Goal: Task Accomplishment & Management: Manage account settings

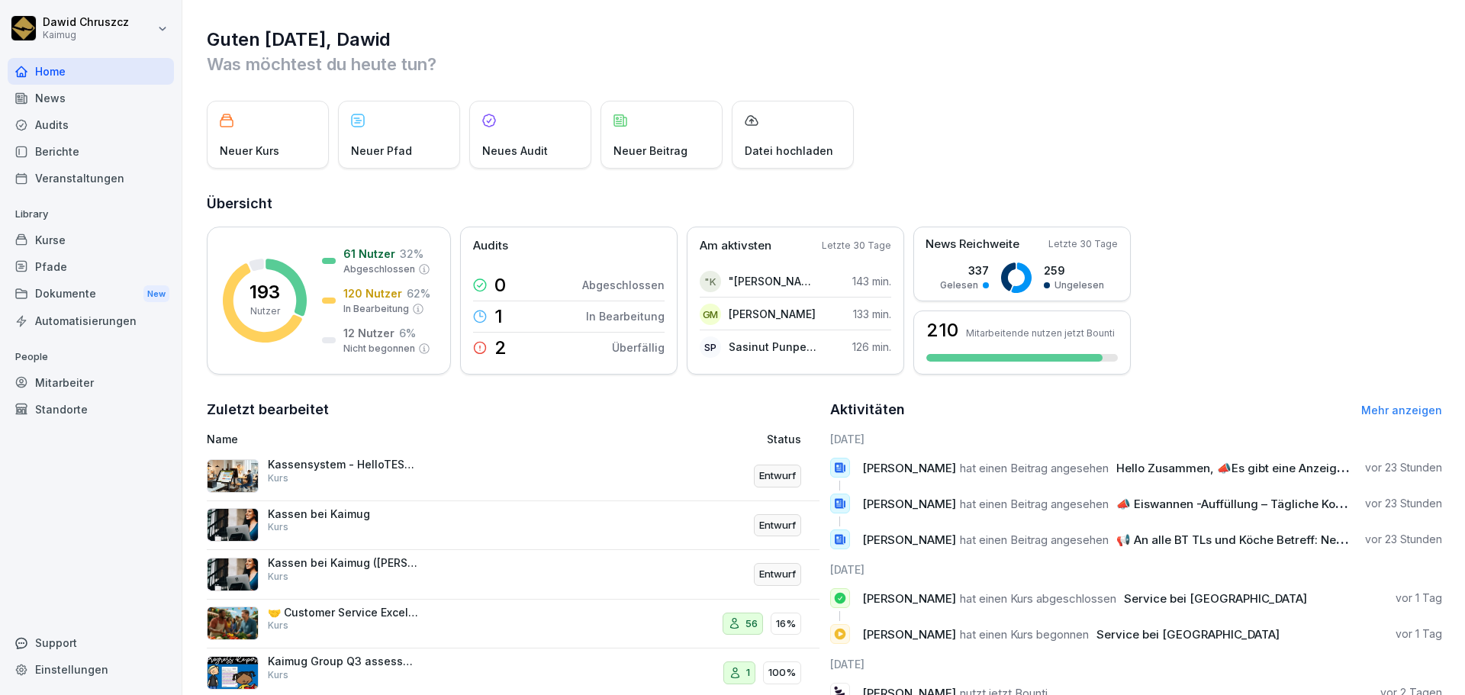
click at [197, 56] on div "Guten Morgen, Dawid Was möchtest du heute tun? Neuer Kurs Neuer Pfad Neues Audi…" at bounding box center [823, 430] width 1282 height 860
click at [1232, 225] on div "Übersicht 193 Nutzer 61 Nutzer 32 % Abgeschlossen 120 Nutzer 62 % In Bearbeitun…" at bounding box center [824, 284] width 1235 height 182
click at [1211, 191] on div "Guten Morgen, Dawid Was möchtest du heute tun? Neuer Kurs Neuer Pfad Neues Audi…" at bounding box center [823, 430] width 1282 height 860
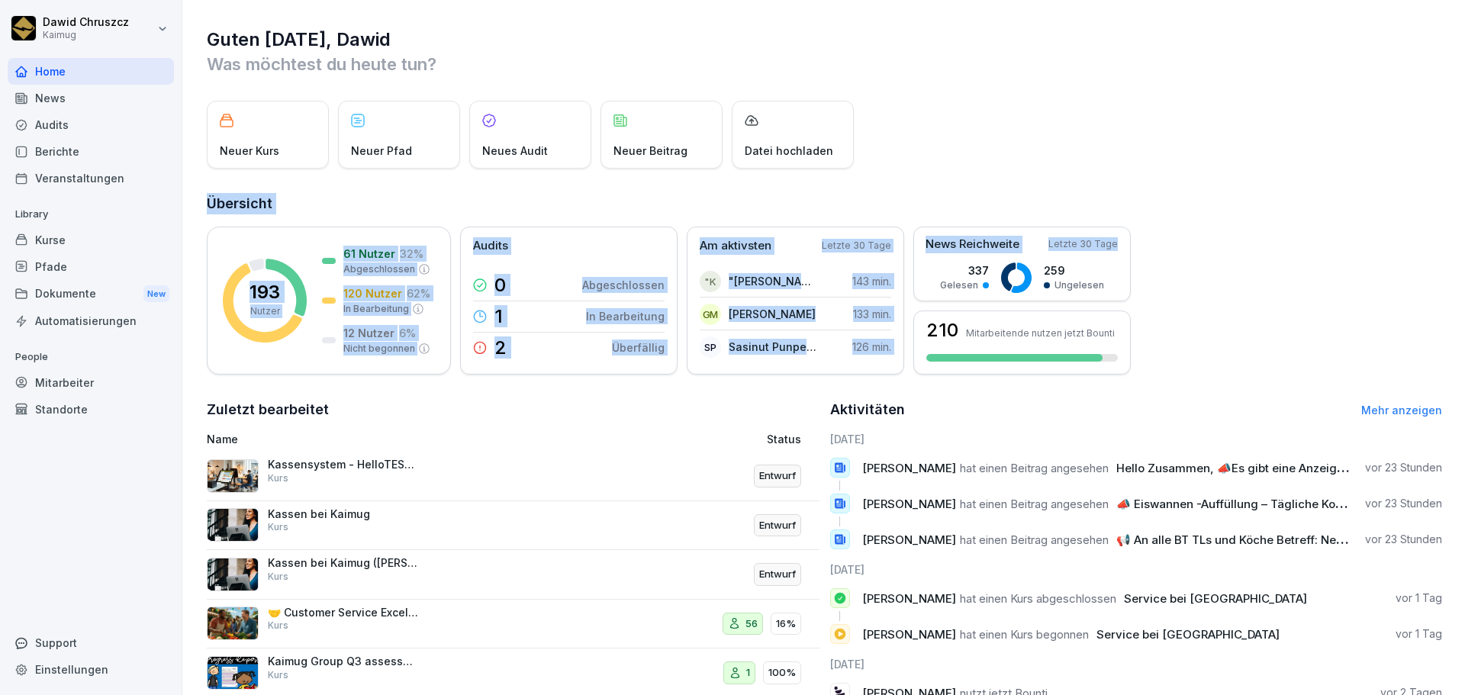
drag, startPoint x: 1095, startPoint y: 90, endPoint x: 1237, endPoint y: 225, distance: 195.9
click at [1236, 225] on div "Guten Morgen, Dawid Was möchtest du heute tun? Neuer Kurs Neuer Pfad Neues Audi…" at bounding box center [823, 430] width 1282 height 860
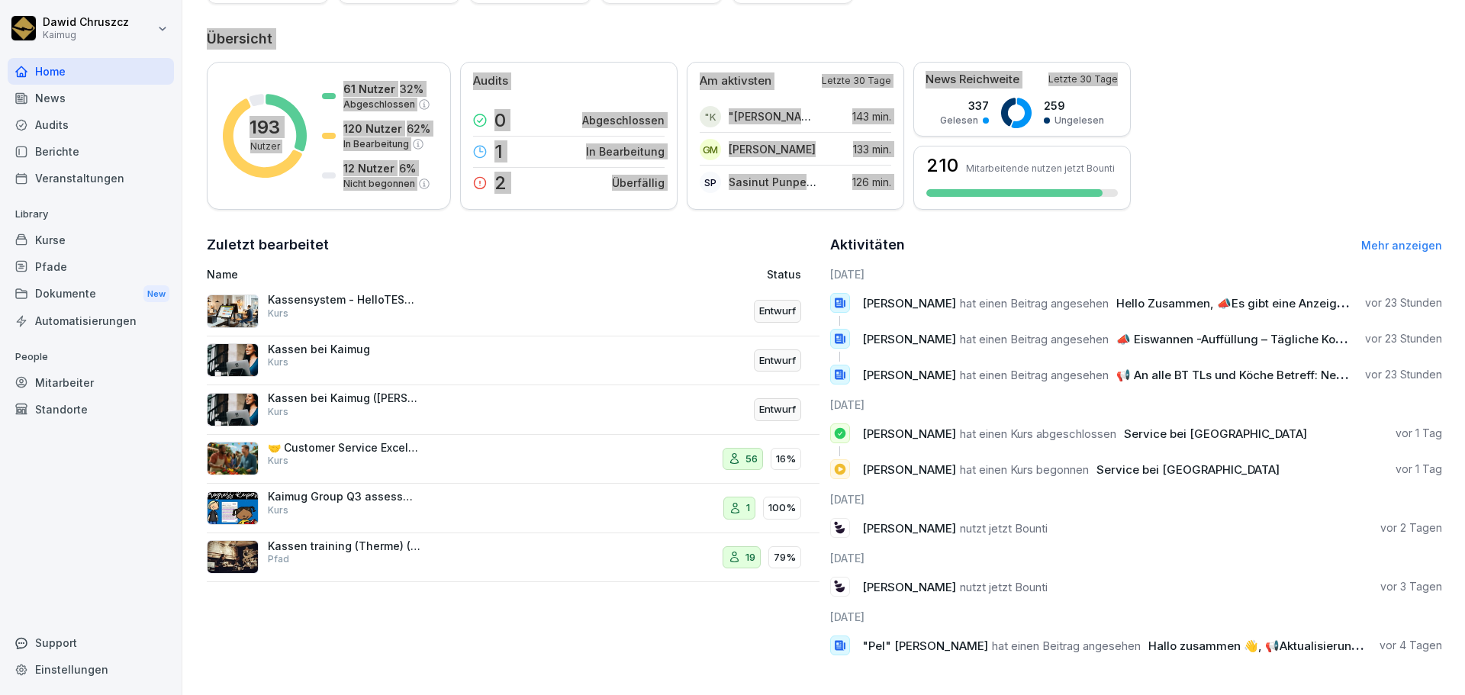
scroll to position [176, 0]
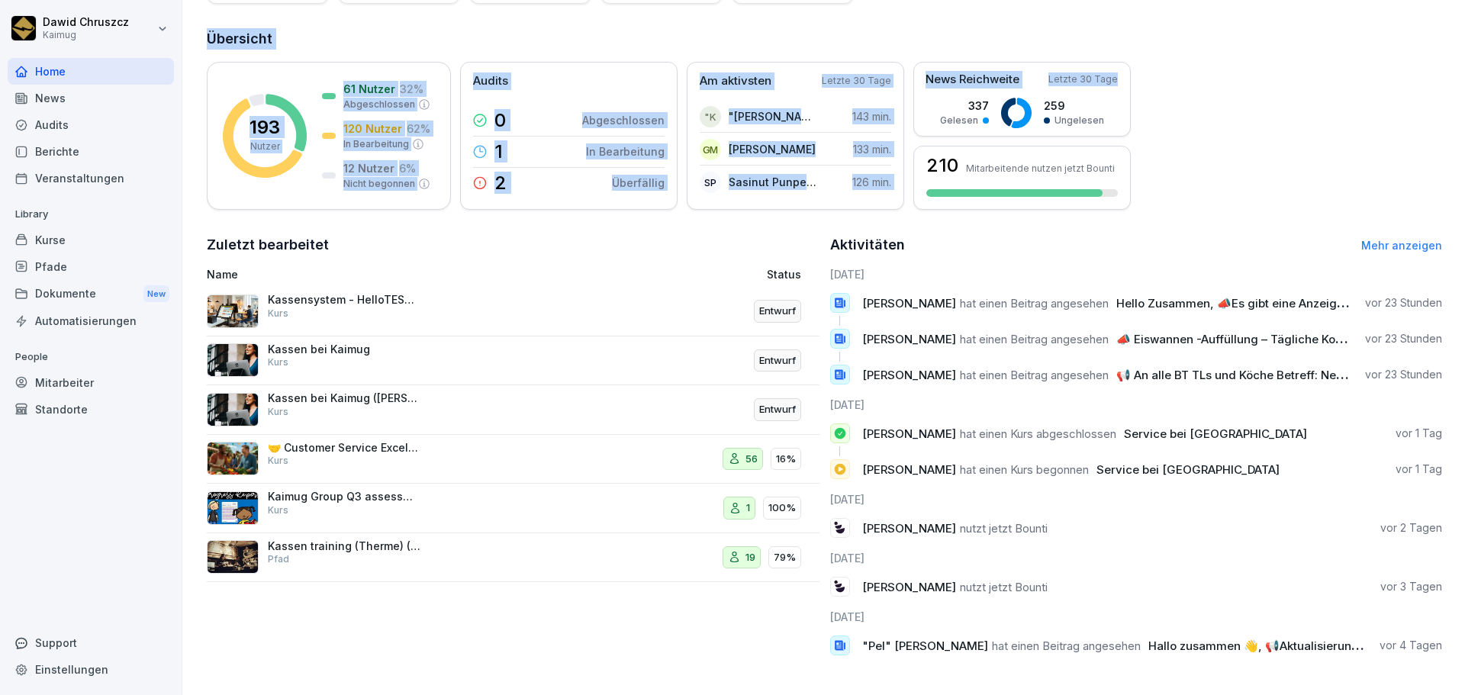
click at [68, 243] on div "Kurse" at bounding box center [91, 240] width 166 height 27
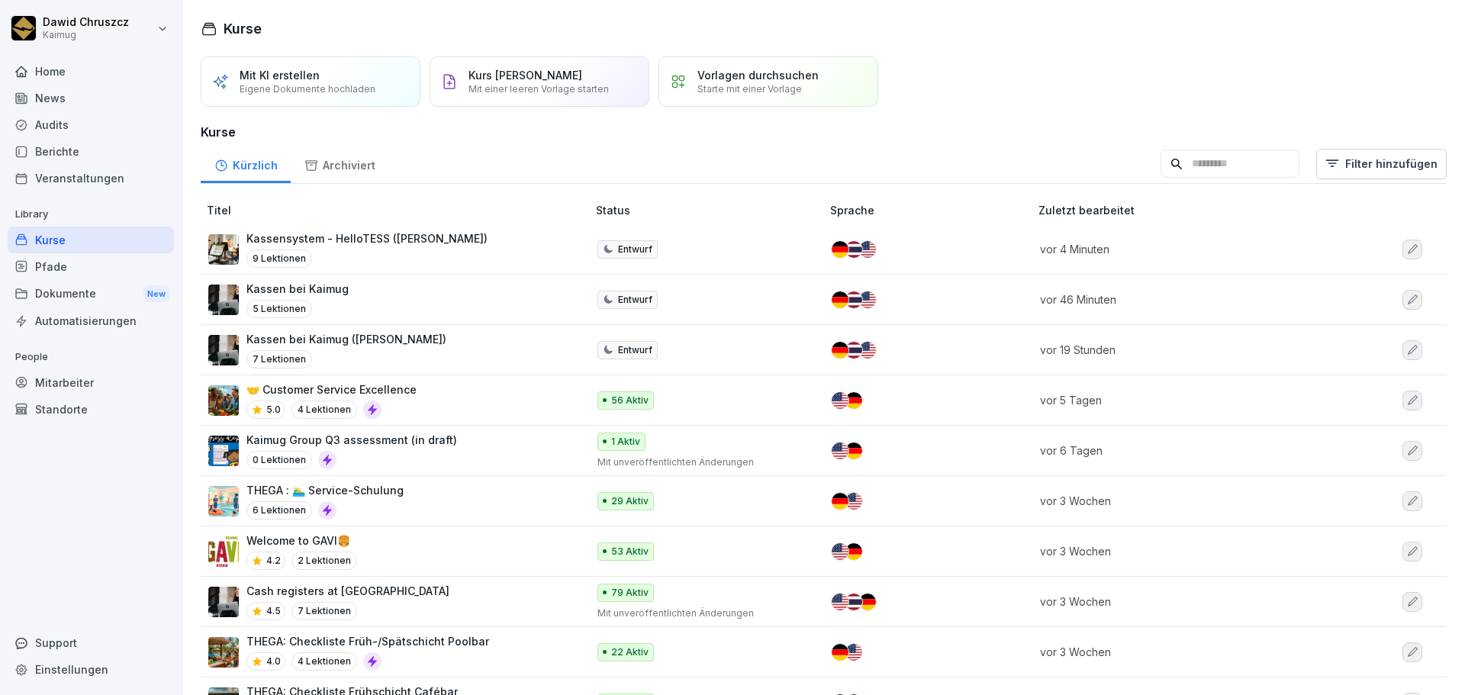
click at [385, 245] on p "Kassensystem - HelloTESS ([PERSON_NAME])" at bounding box center [366, 238] width 241 height 16
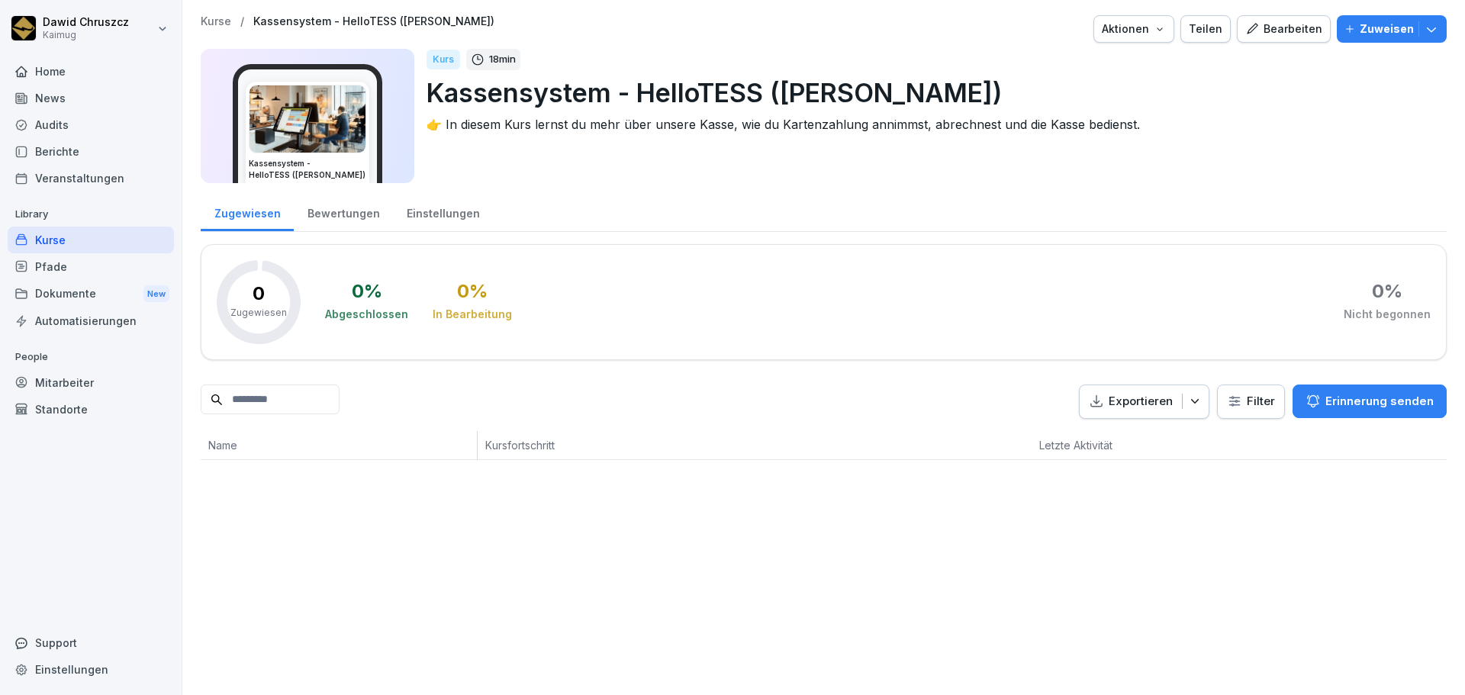
click at [58, 241] on div "Kurse" at bounding box center [91, 240] width 166 height 27
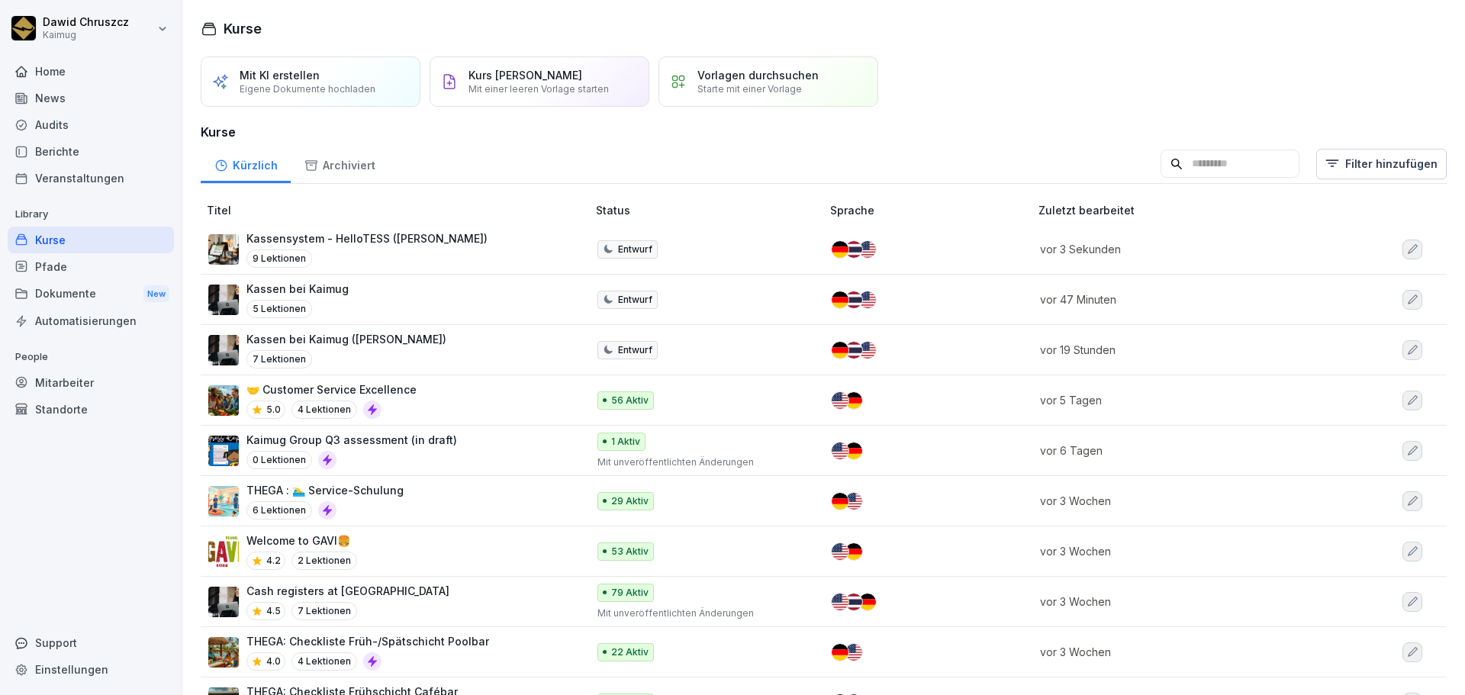
click at [403, 443] on p "Kaimug Group Q3 assessment (in draft)" at bounding box center [351, 440] width 211 height 16
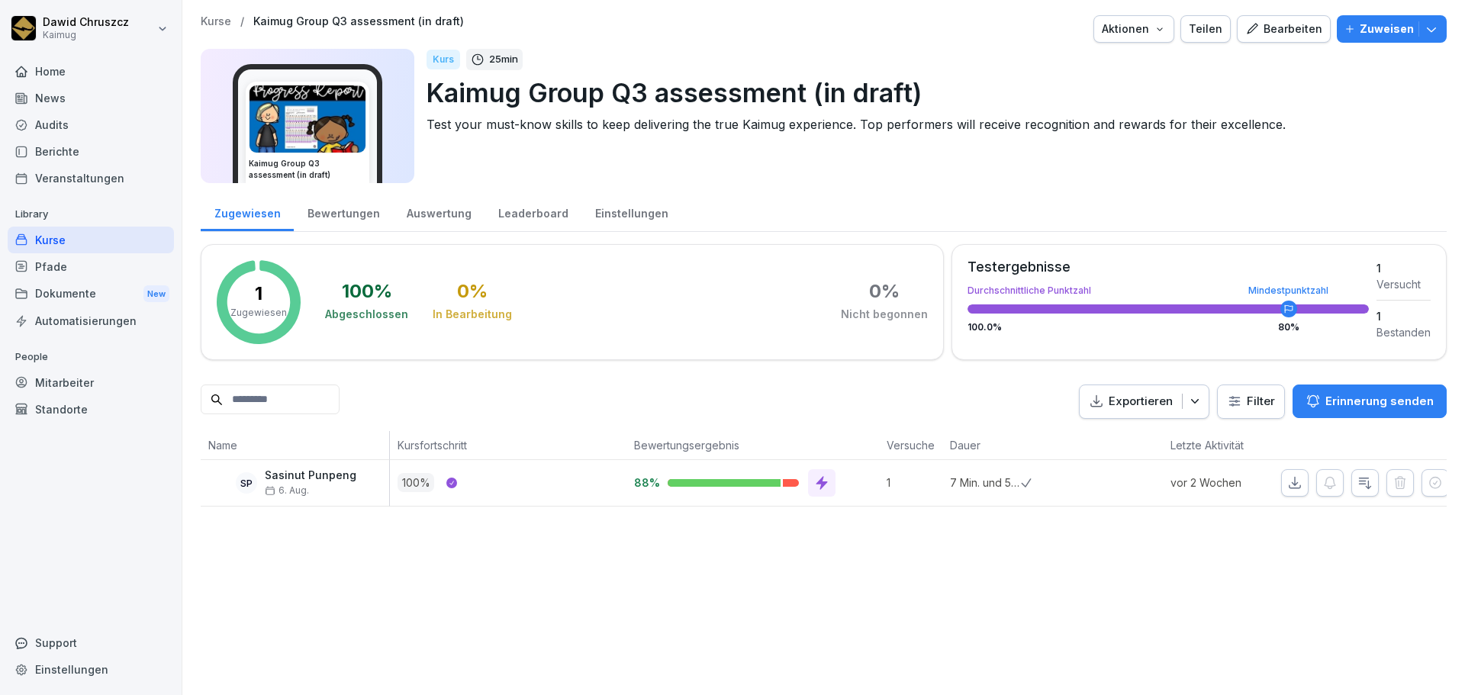
click at [348, 215] on div "Bewertungen" at bounding box center [343, 211] width 99 height 39
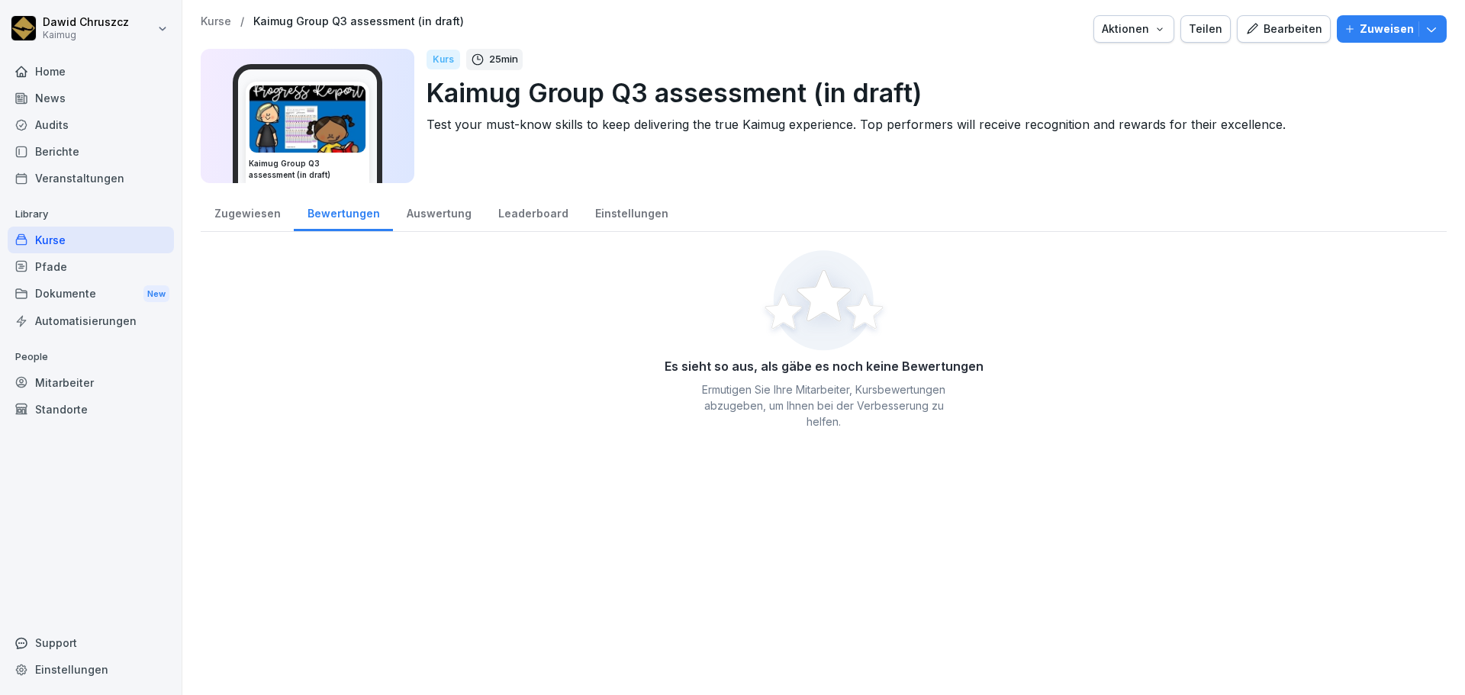
click at [1264, 28] on div "Bearbeiten" at bounding box center [1283, 29] width 77 height 17
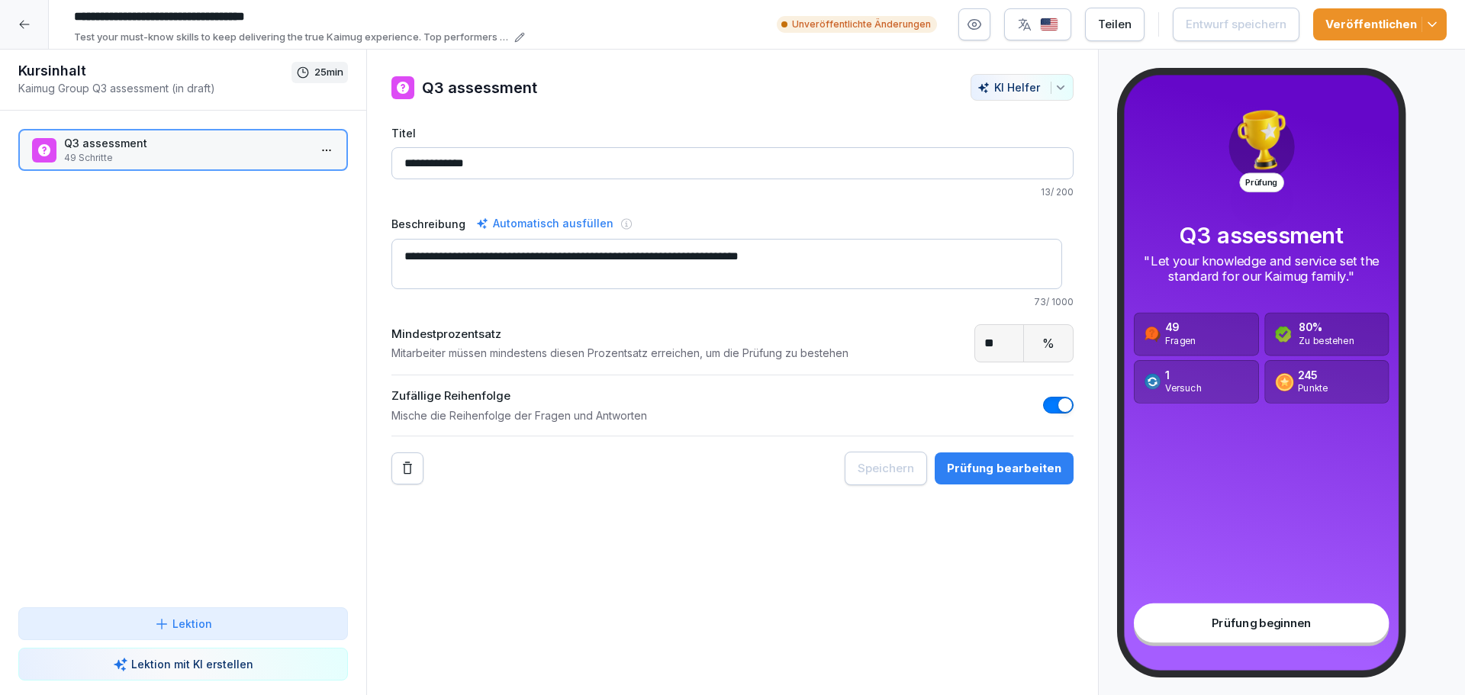
click at [1002, 468] on div "Prüfung bearbeiten" at bounding box center [1004, 468] width 114 height 17
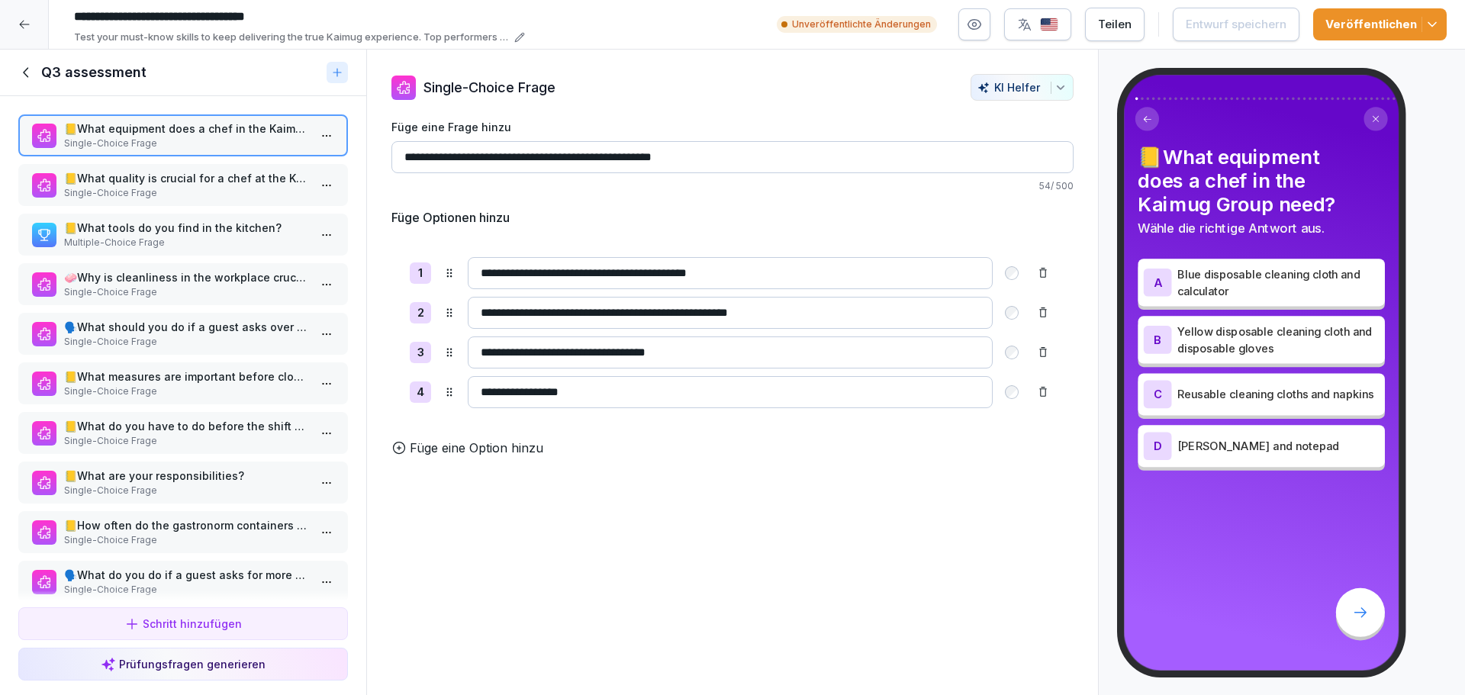
click at [141, 196] on p "Single-Choice Frage" at bounding box center [186, 193] width 244 height 14
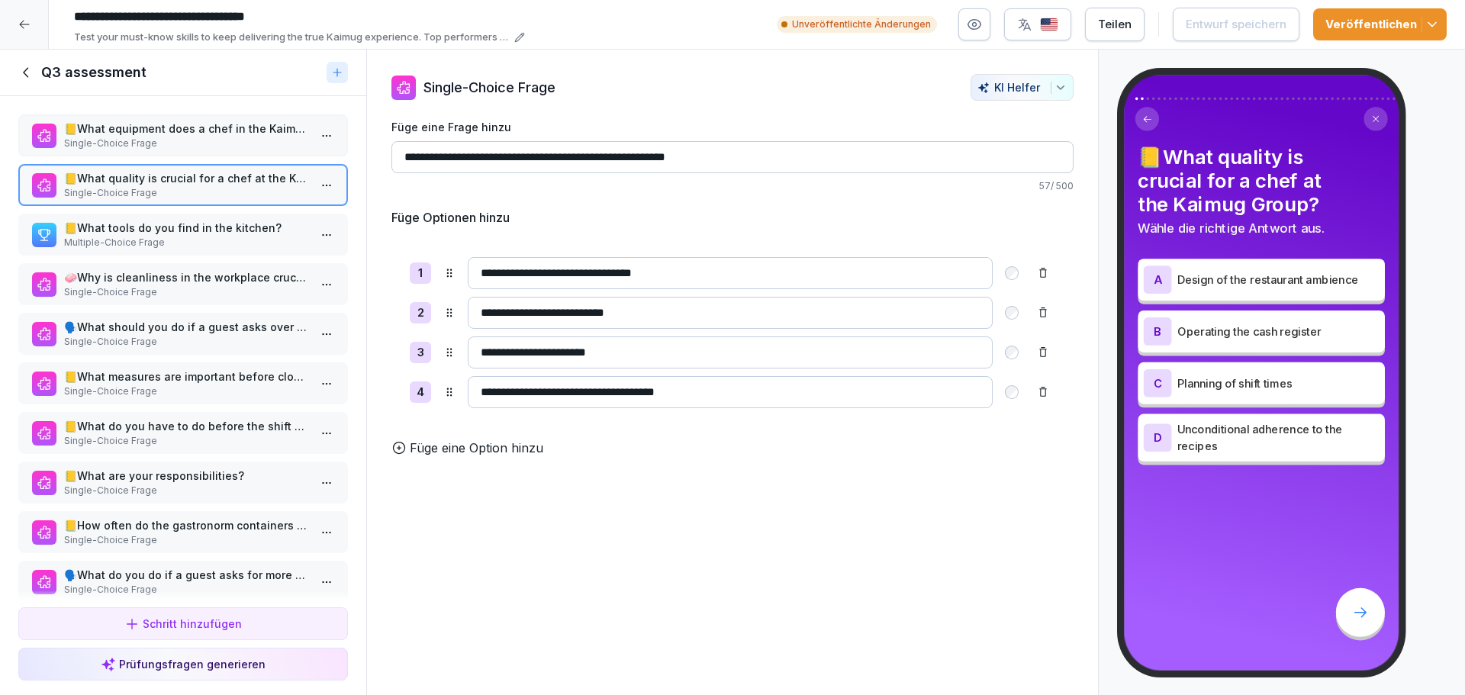
click at [152, 236] on p "Multiple-Choice Frage" at bounding box center [186, 243] width 244 height 14
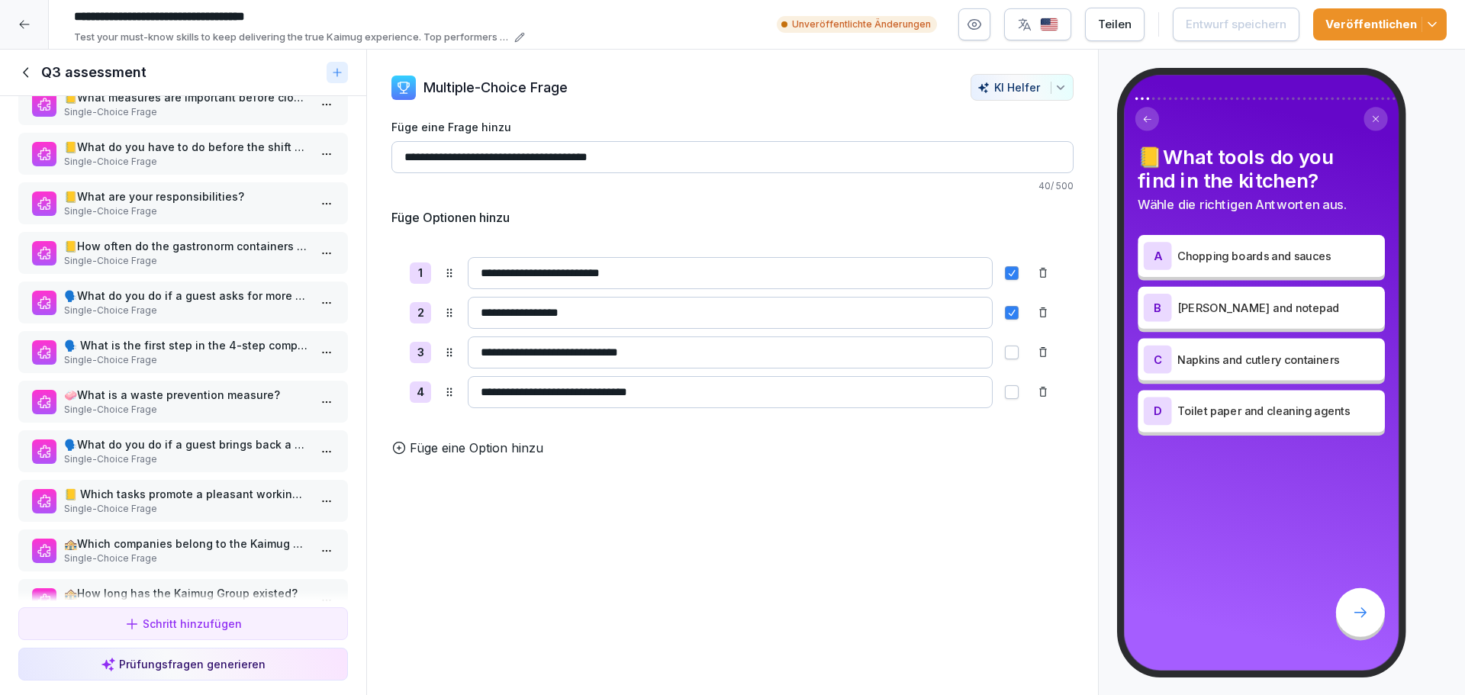
scroll to position [305, 0]
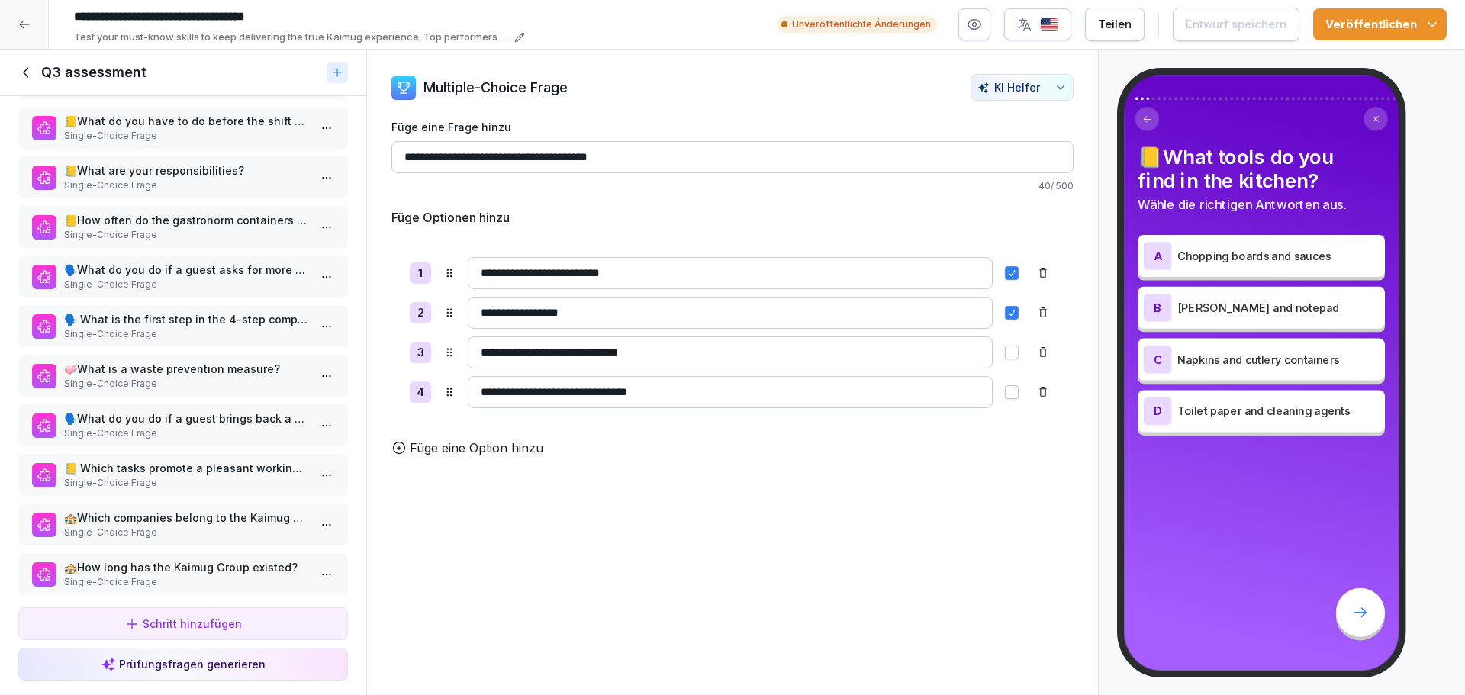
click at [164, 288] on p "Single-Choice Frage" at bounding box center [186, 285] width 244 height 14
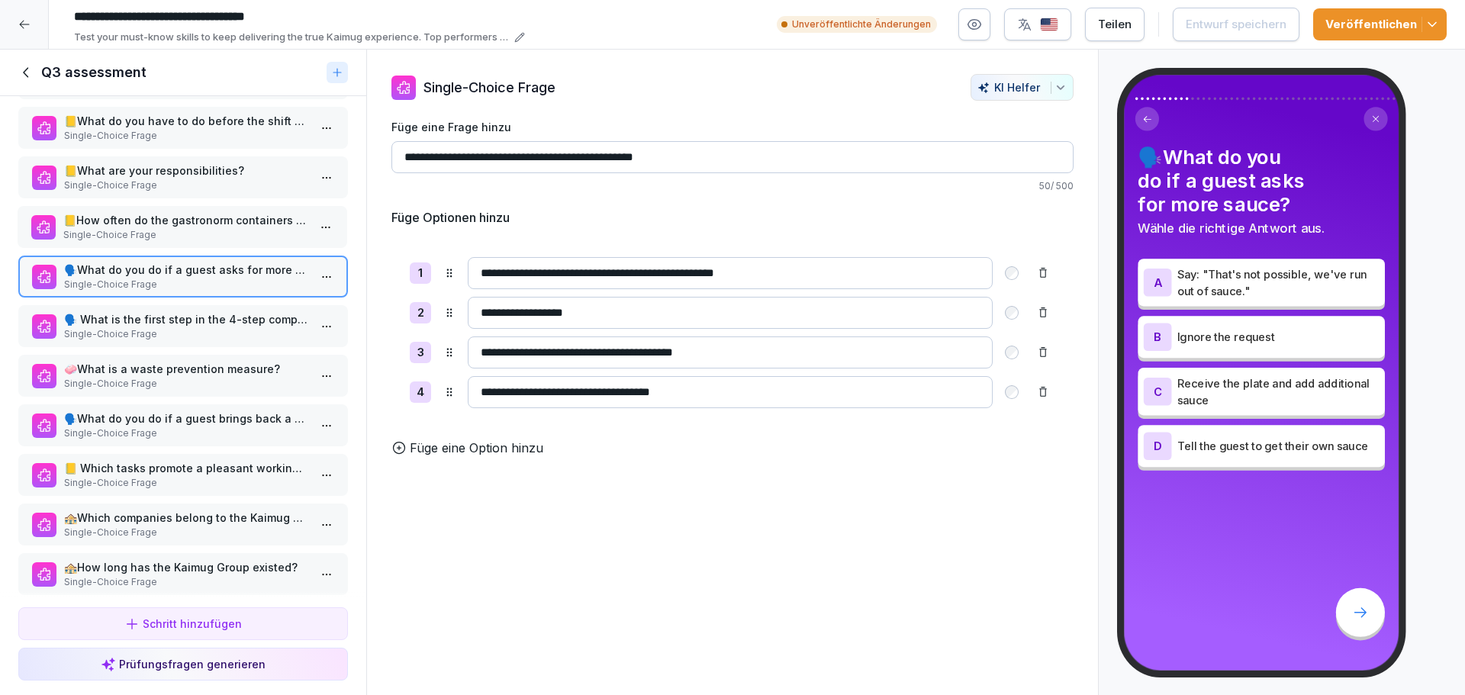
click at [153, 230] on p "Single-Choice Frage" at bounding box center [185, 235] width 244 height 14
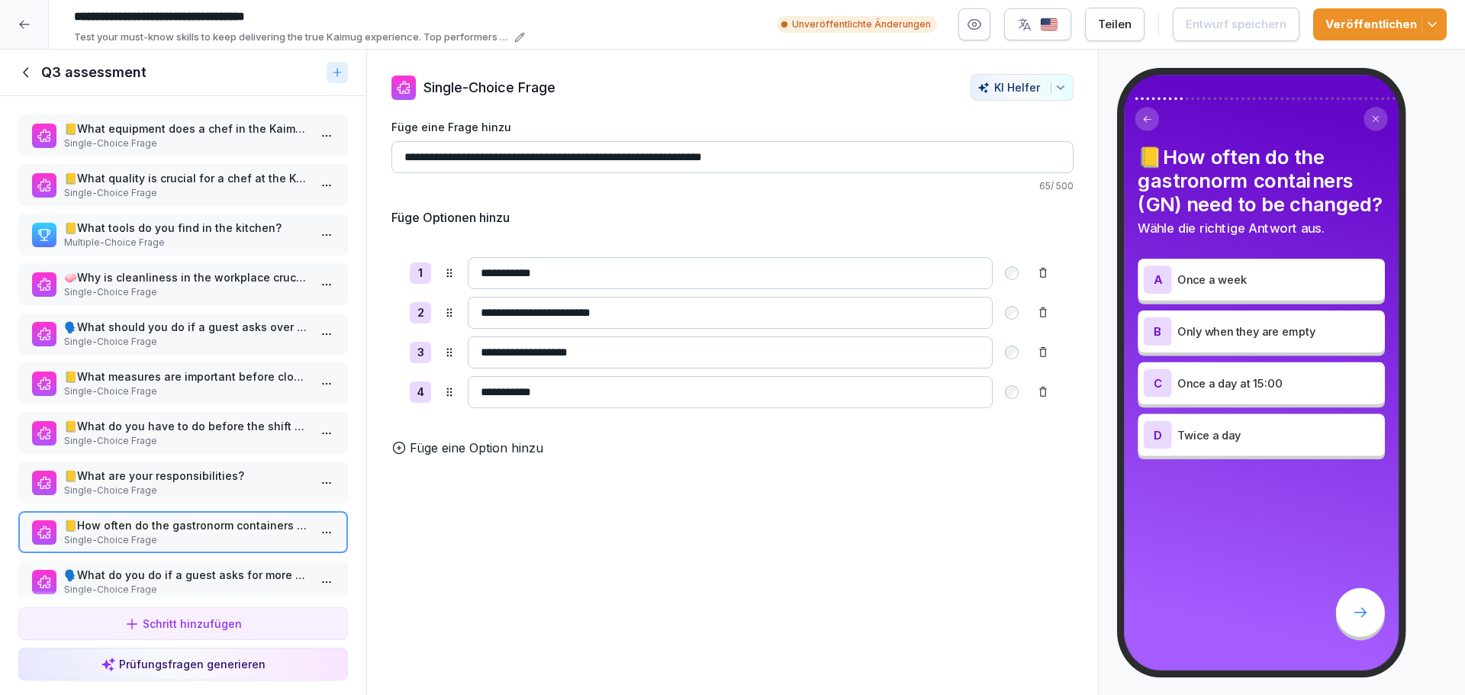
click at [175, 487] on p "Single-Choice Frage" at bounding box center [186, 491] width 244 height 14
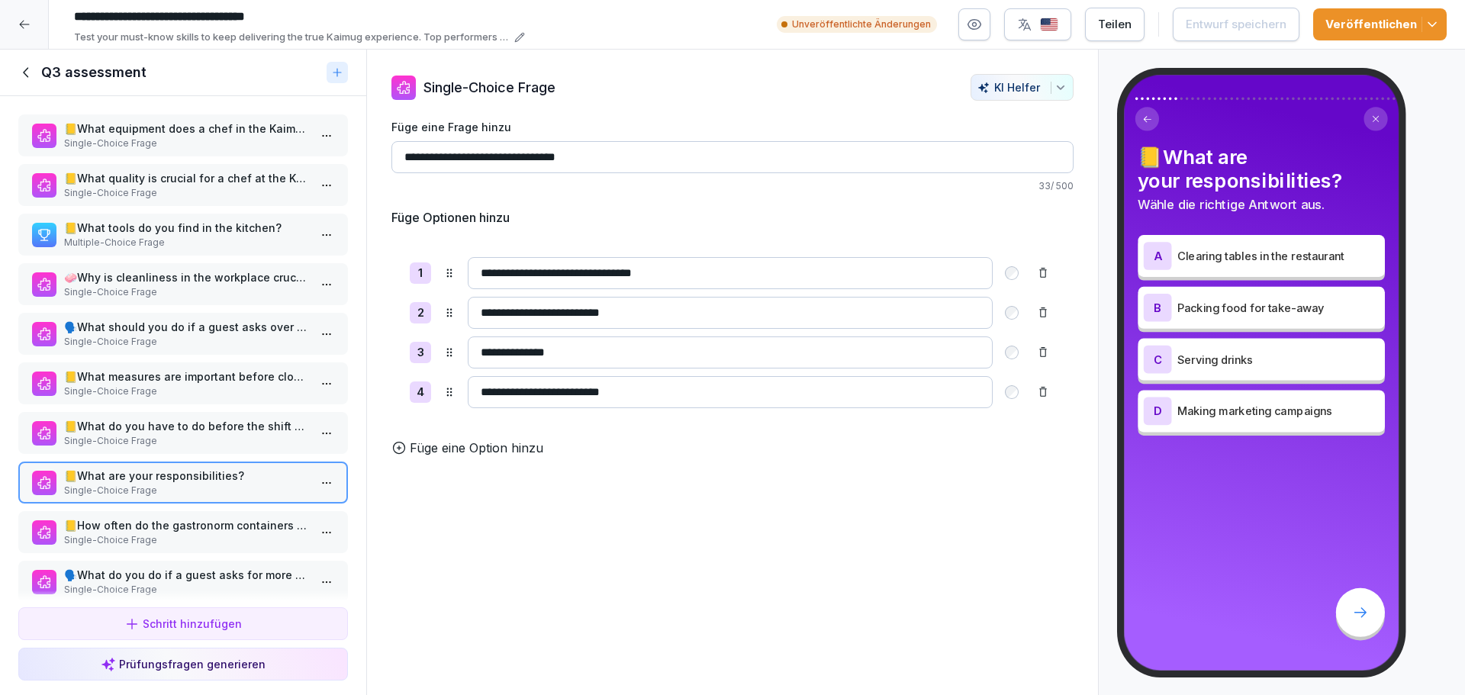
click at [141, 425] on p "📒What do you have to do before the shift starts?" at bounding box center [186, 426] width 244 height 16
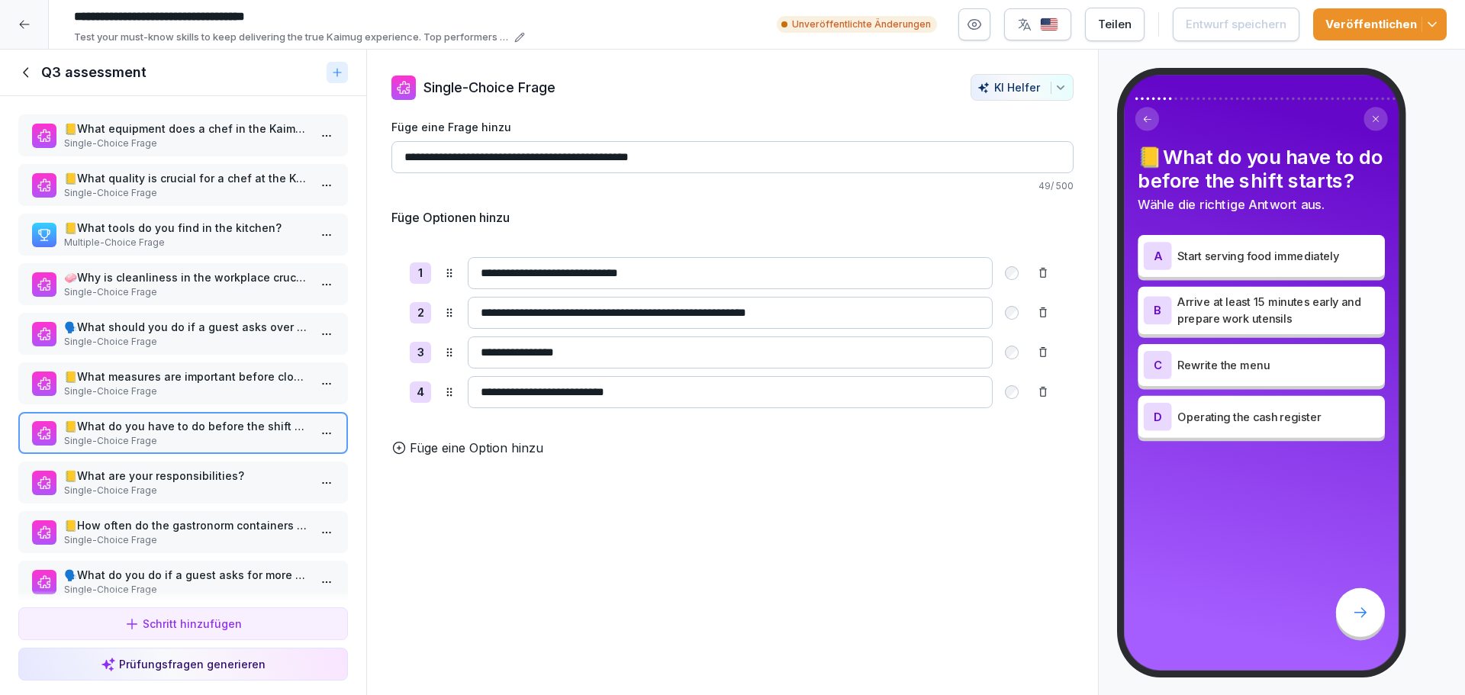
click at [109, 127] on p "📒What equipment does a chef in the Kaimug Group need?" at bounding box center [186, 129] width 244 height 16
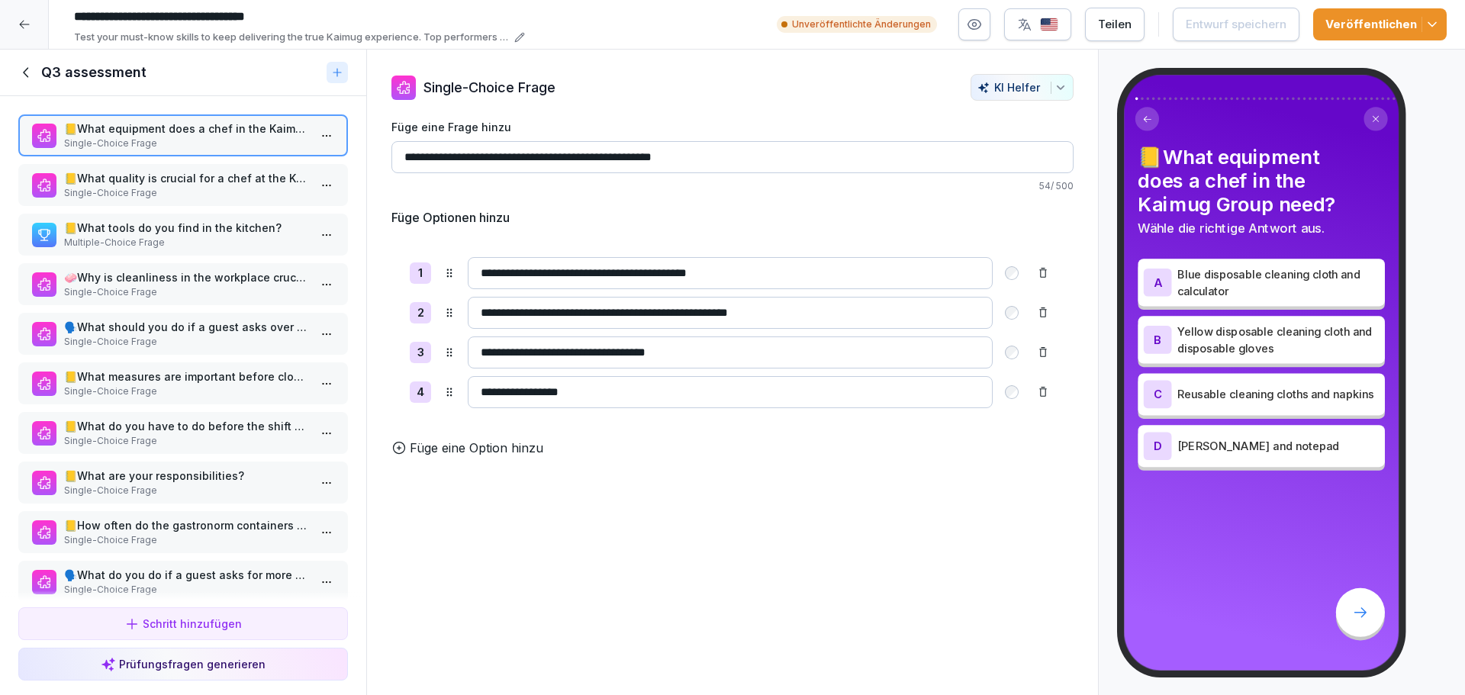
click at [170, 185] on p "📒What quality is crucial for a chef at the Kaimug Group?" at bounding box center [186, 178] width 244 height 16
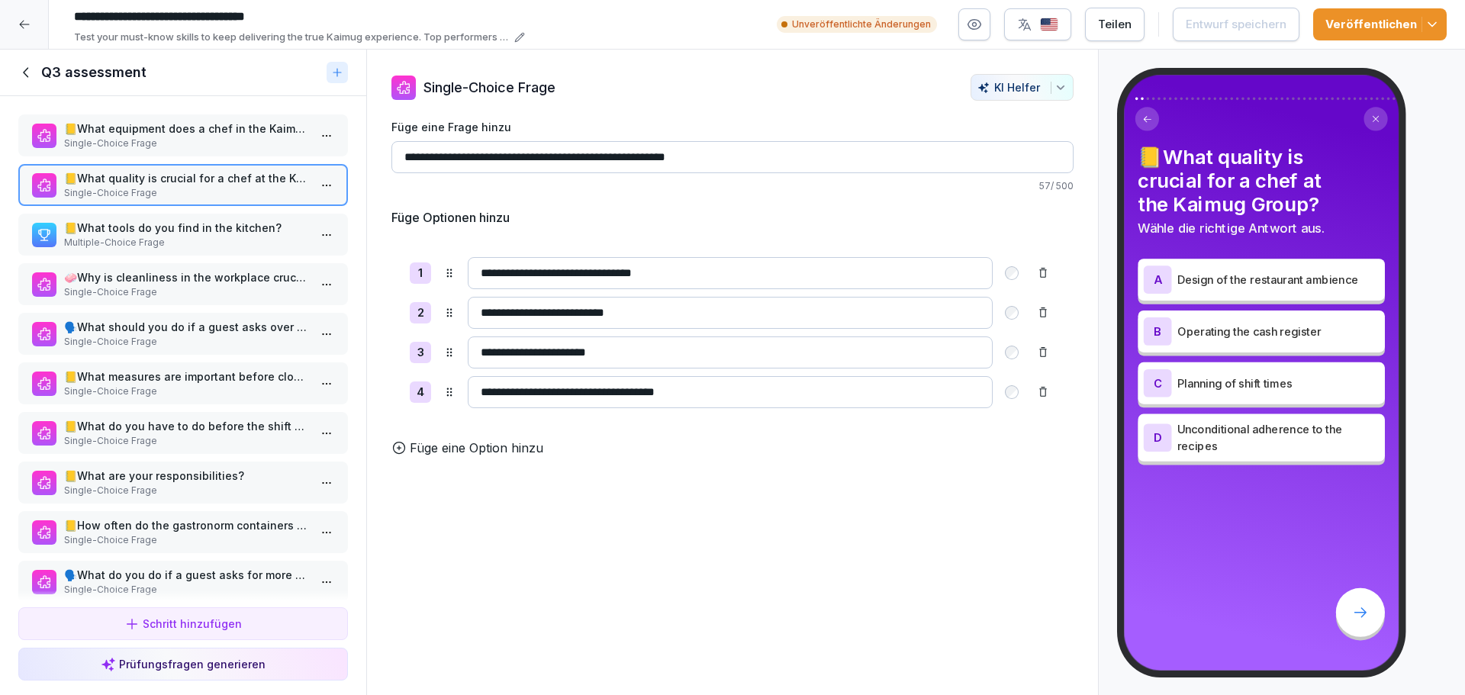
drag, startPoint x: 140, startPoint y: 272, endPoint x: 145, endPoint y: 278, distance: 8.1
click at [141, 272] on p "🧼Why is cleanliness in the workplace crucial?" at bounding box center [186, 277] width 244 height 16
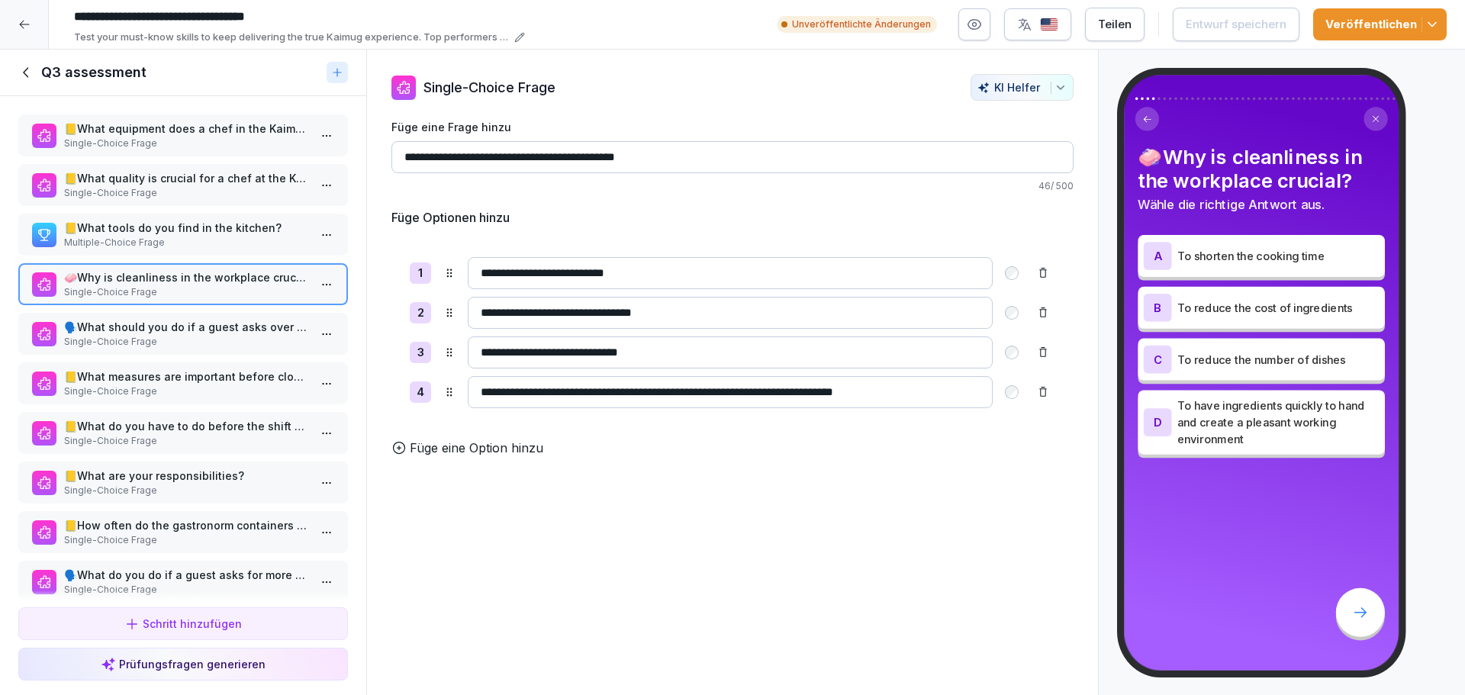
click at [151, 325] on p "🗣️​What should you do if a guest asks over the food counter if a dish is spicy?" at bounding box center [186, 327] width 244 height 16
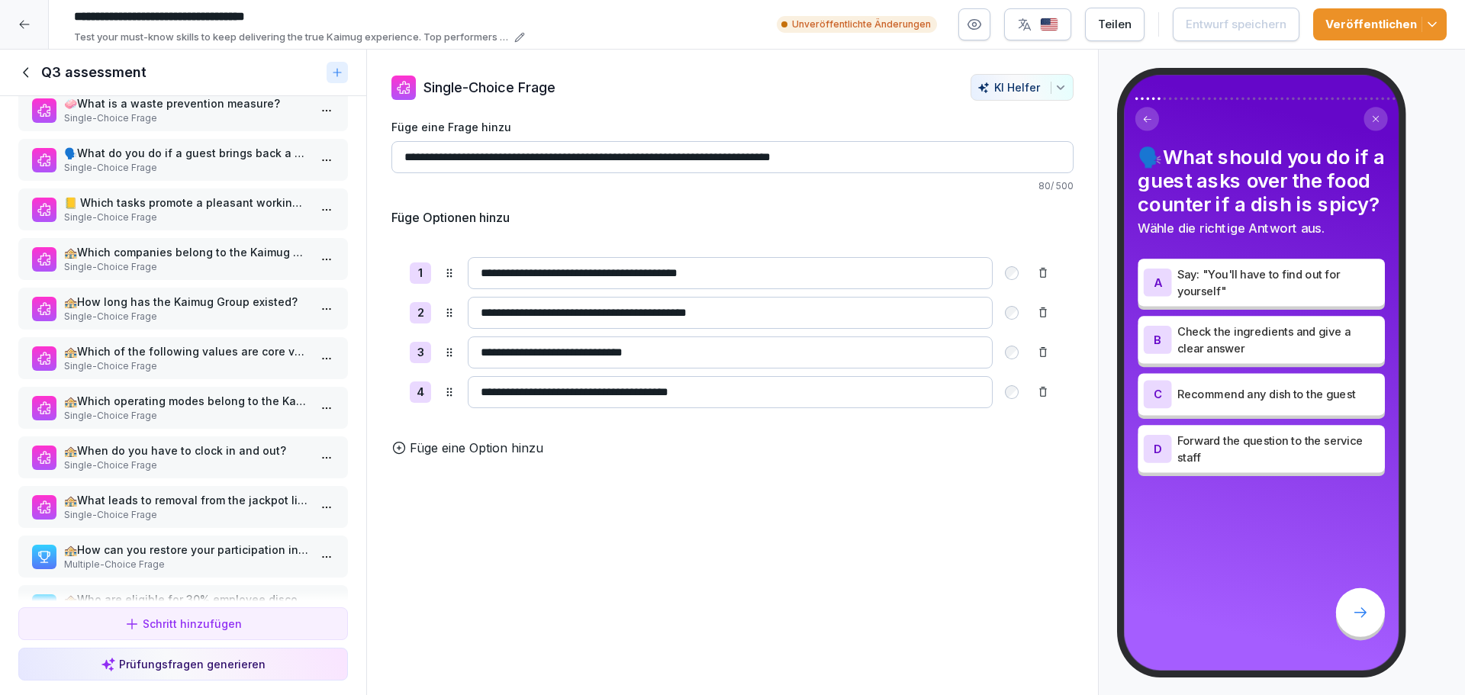
scroll to position [610, 0]
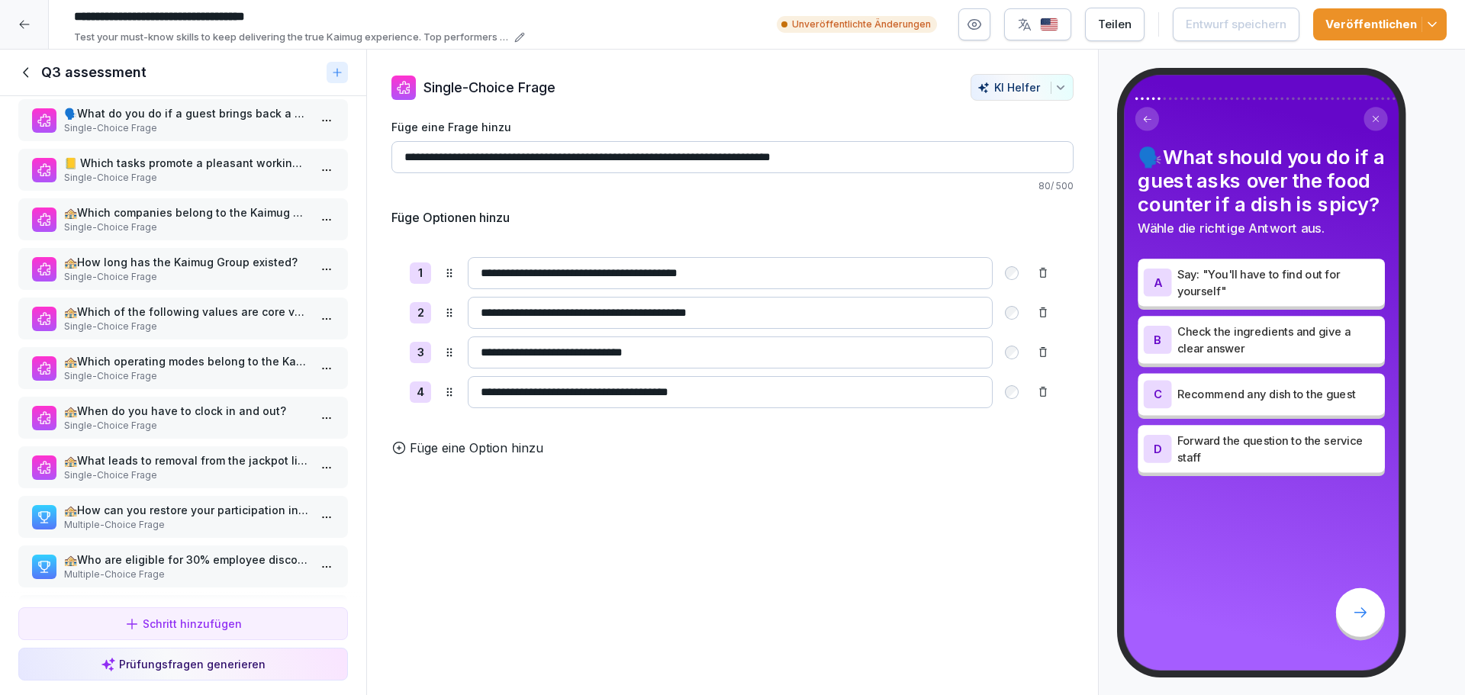
click at [147, 371] on p "Single-Choice Frage" at bounding box center [186, 376] width 244 height 14
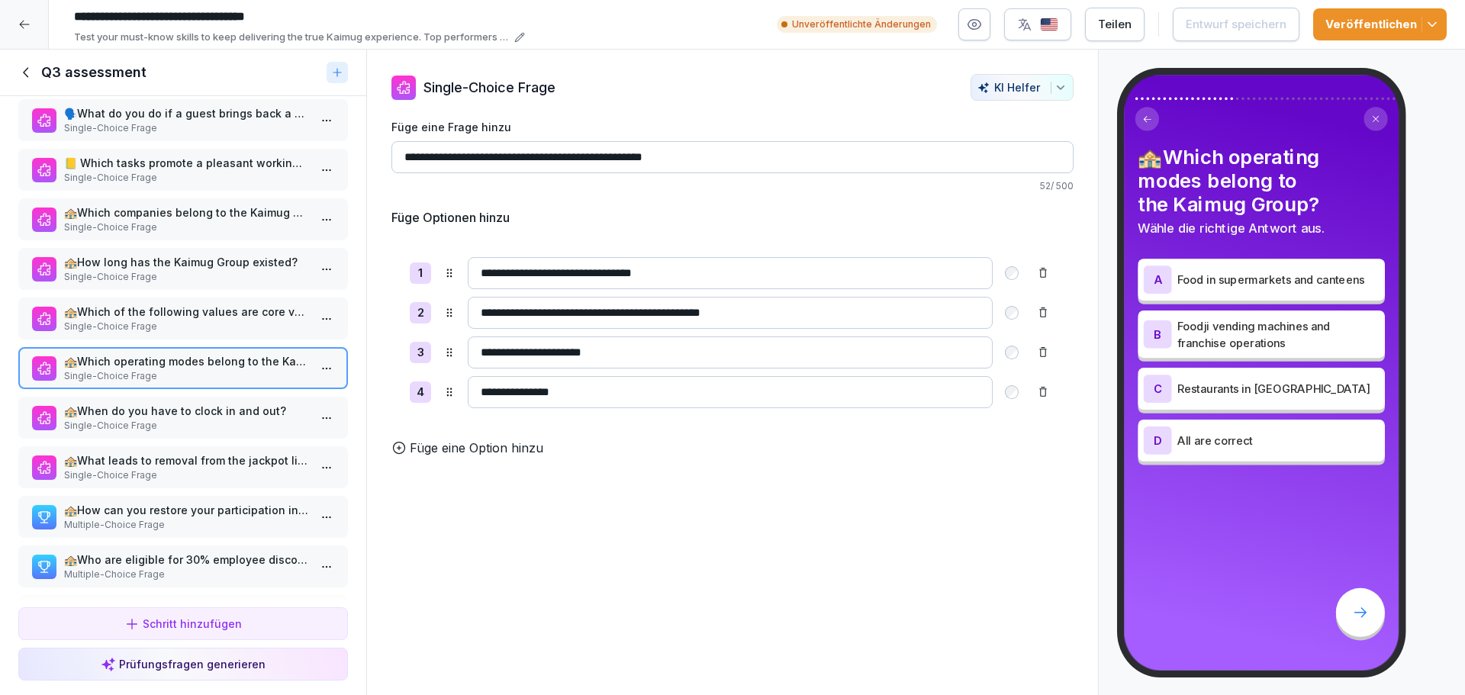
click at [146, 421] on p "Single-Choice Frage" at bounding box center [186, 426] width 244 height 14
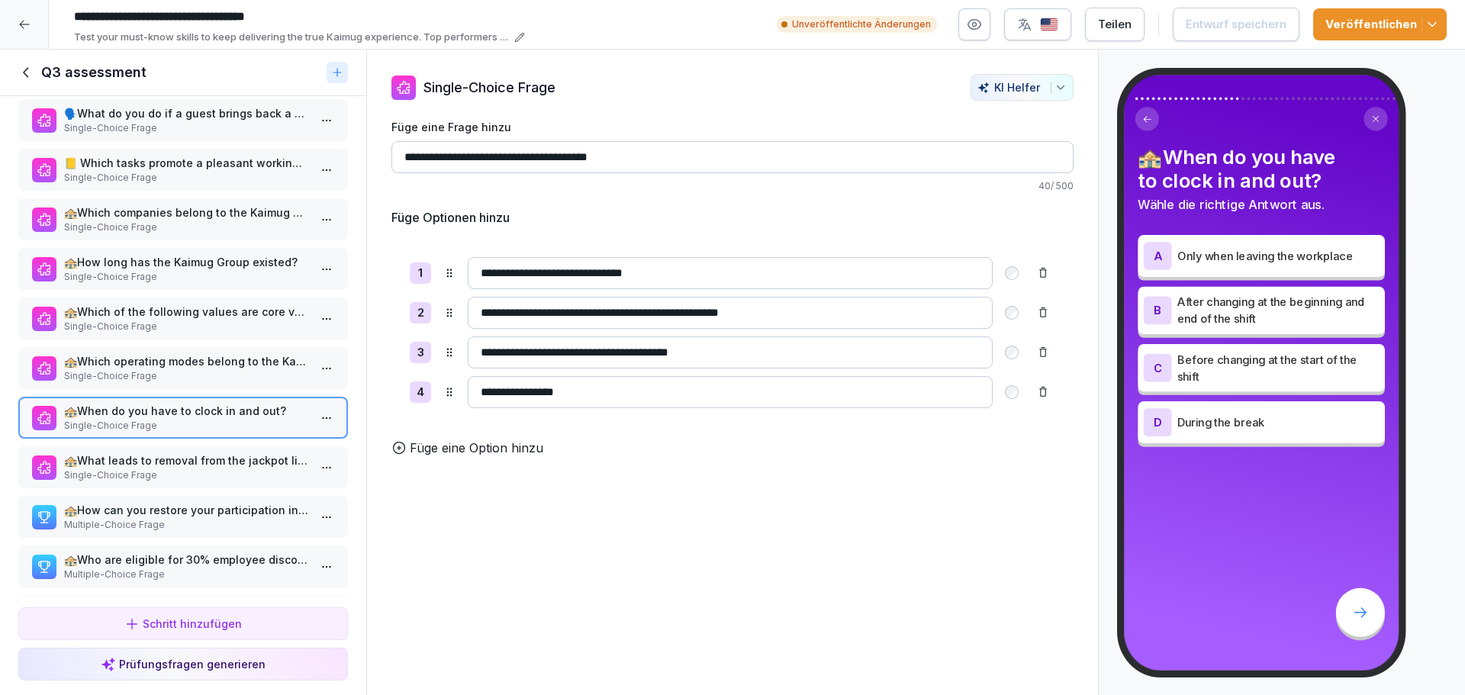
click at [142, 468] on p "Single-Choice Frage" at bounding box center [186, 475] width 244 height 14
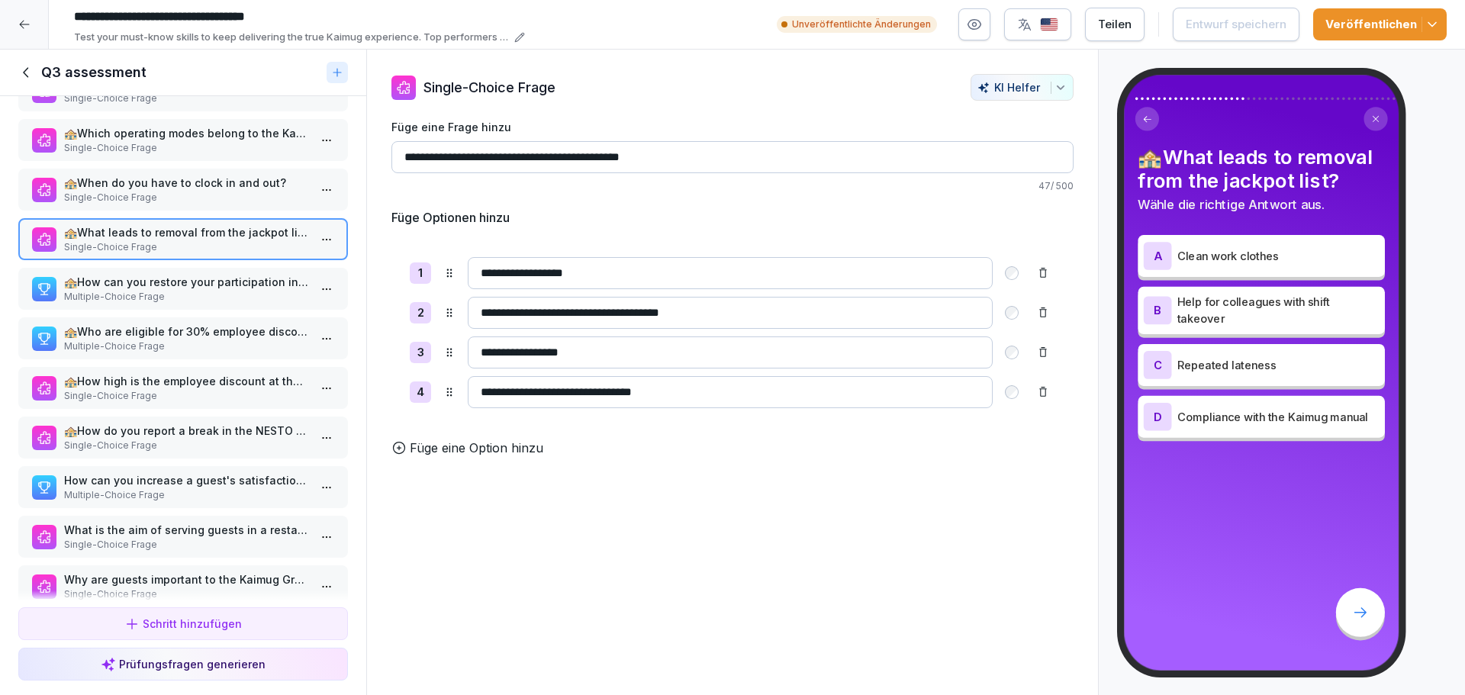
scroll to position [839, 0]
click at [127, 283] on p "🏤How can you restore your participation in the jackpot?" at bounding box center [186, 281] width 244 height 16
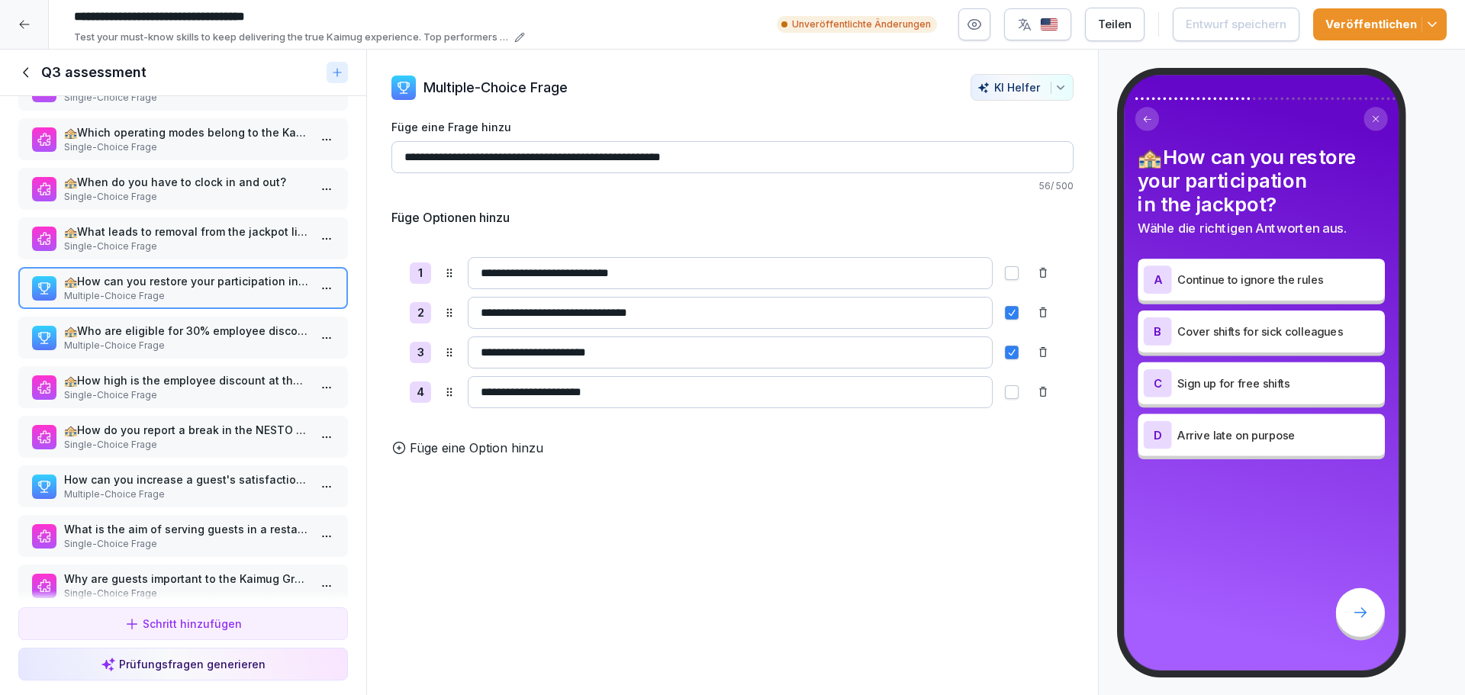
click at [152, 345] on p "Multiple-Choice Frage" at bounding box center [186, 346] width 244 height 14
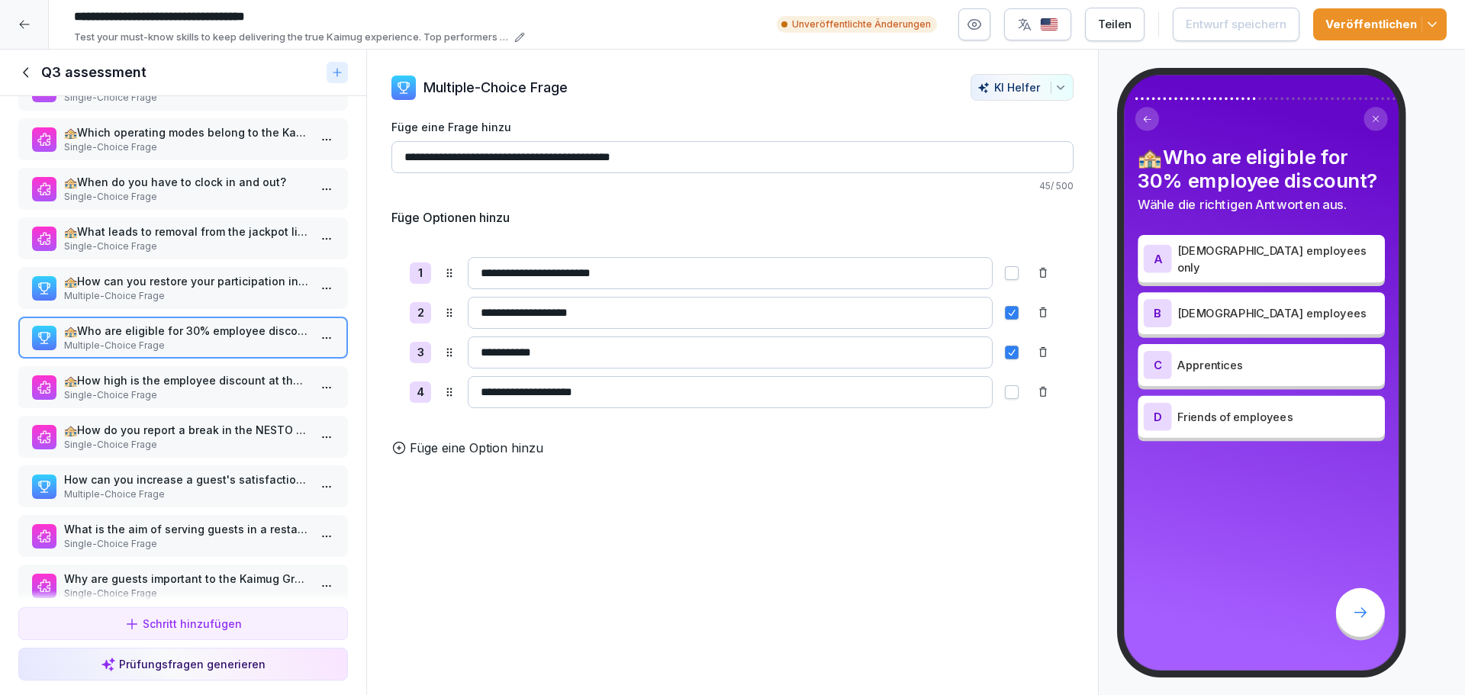
click at [156, 298] on p "Multiple-Choice Frage" at bounding box center [186, 296] width 244 height 14
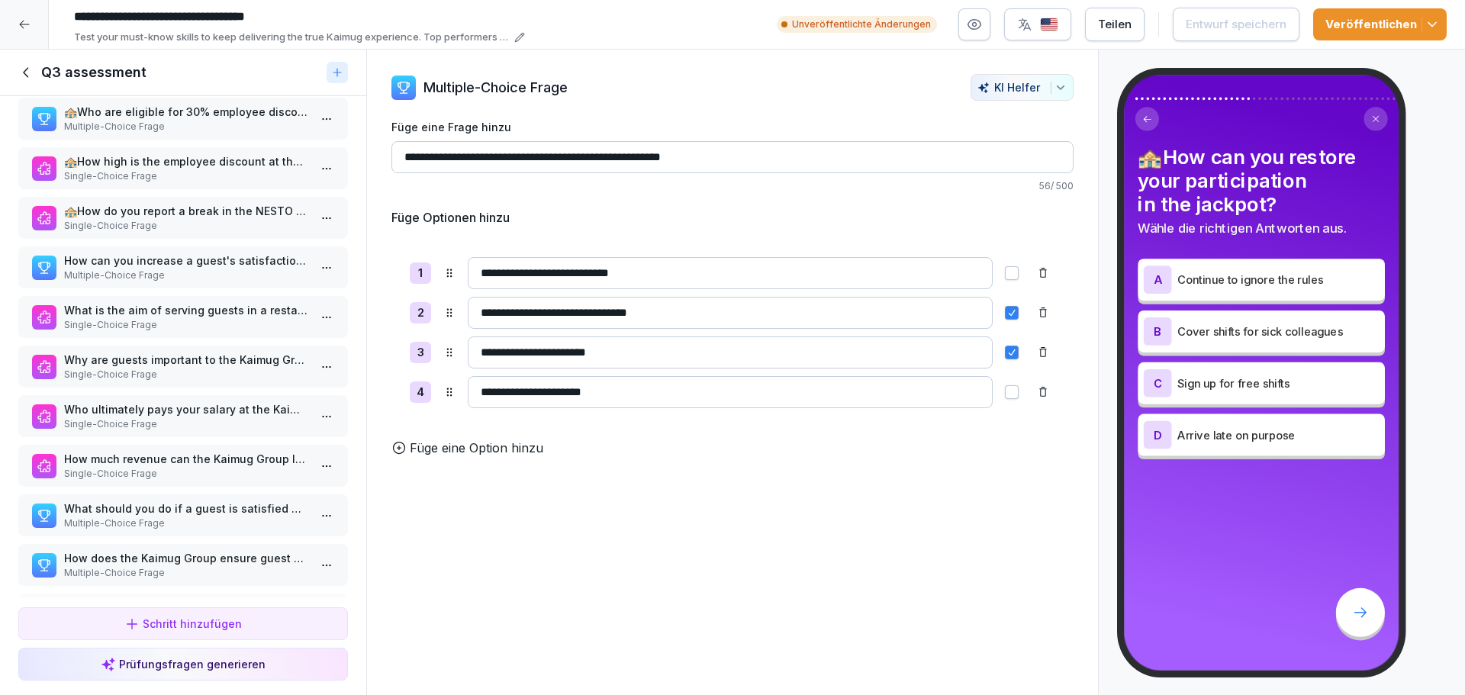
scroll to position [1068, 0]
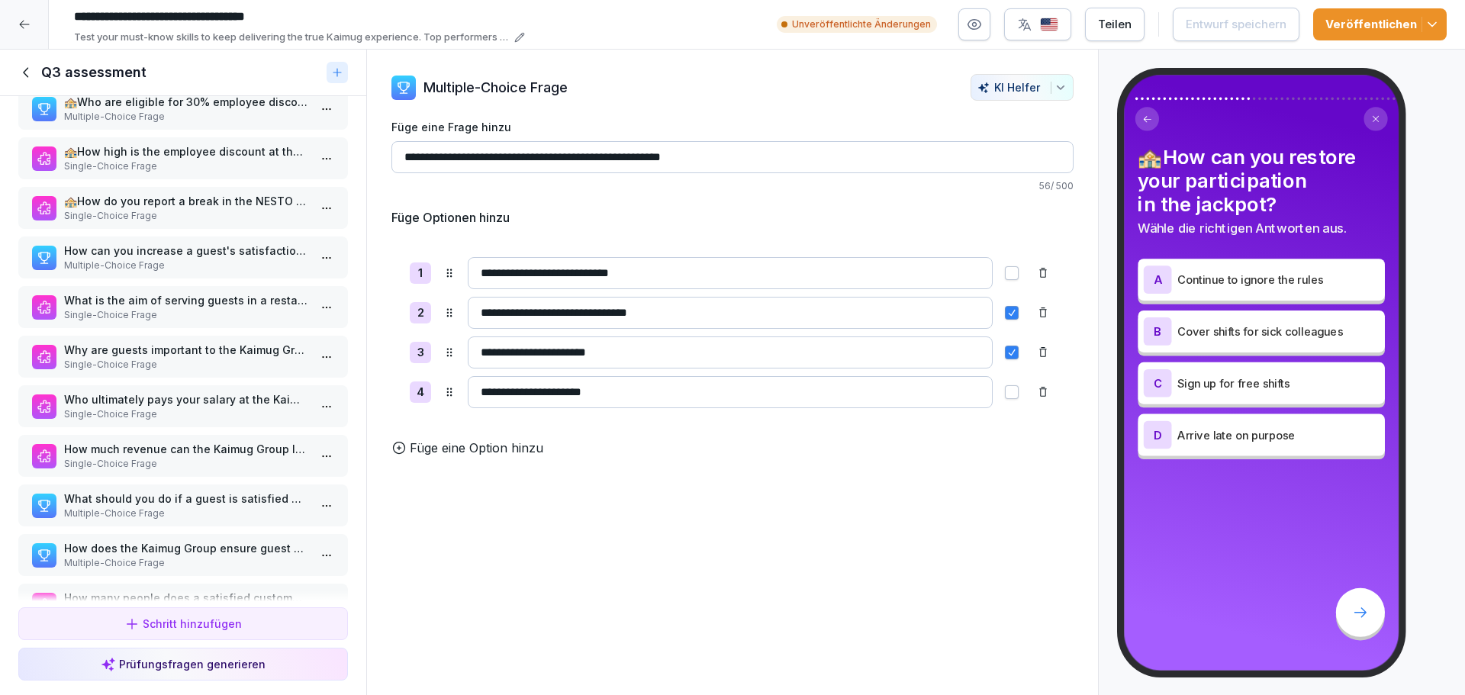
click at [166, 153] on p "🏤How high is the employee discount at the Kaimug Group?" at bounding box center [186, 151] width 244 height 16
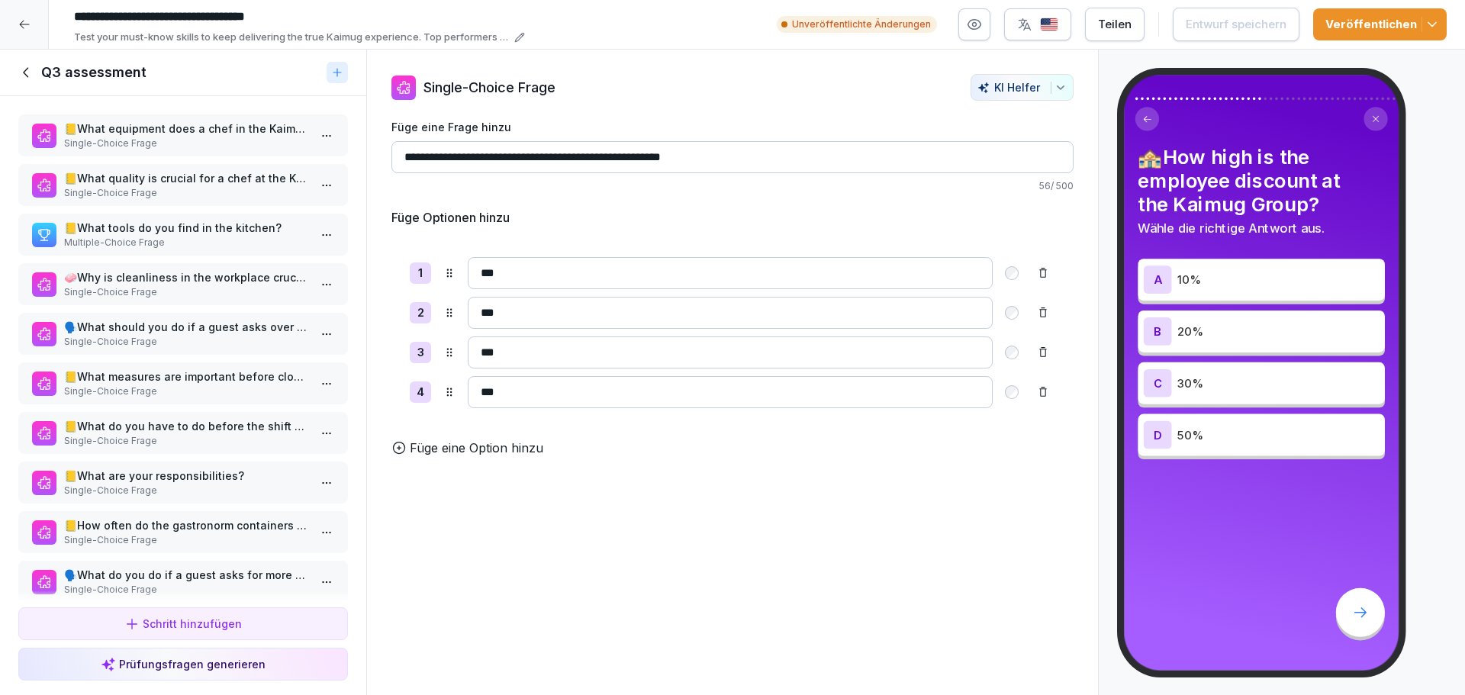
click at [27, 74] on icon at bounding box center [26, 72] width 17 height 17
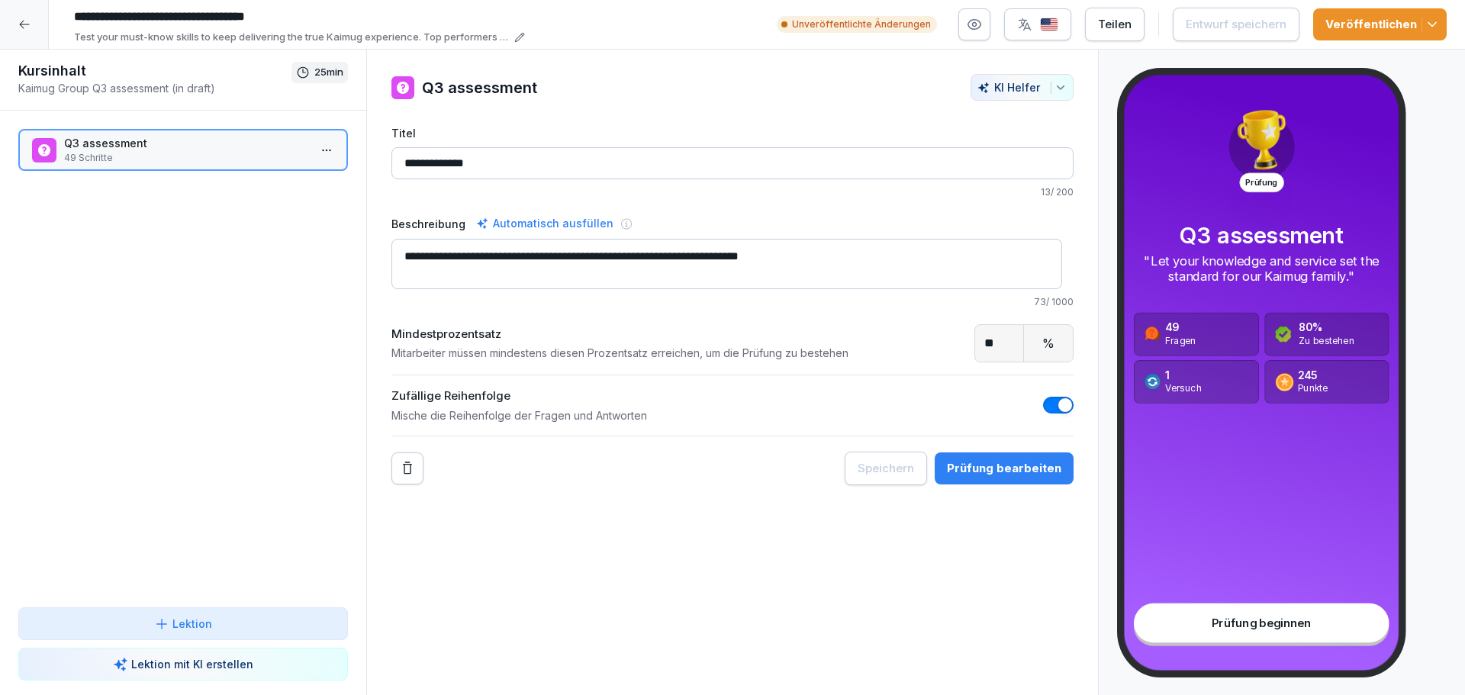
click at [25, 27] on icon at bounding box center [24, 24] width 12 height 12
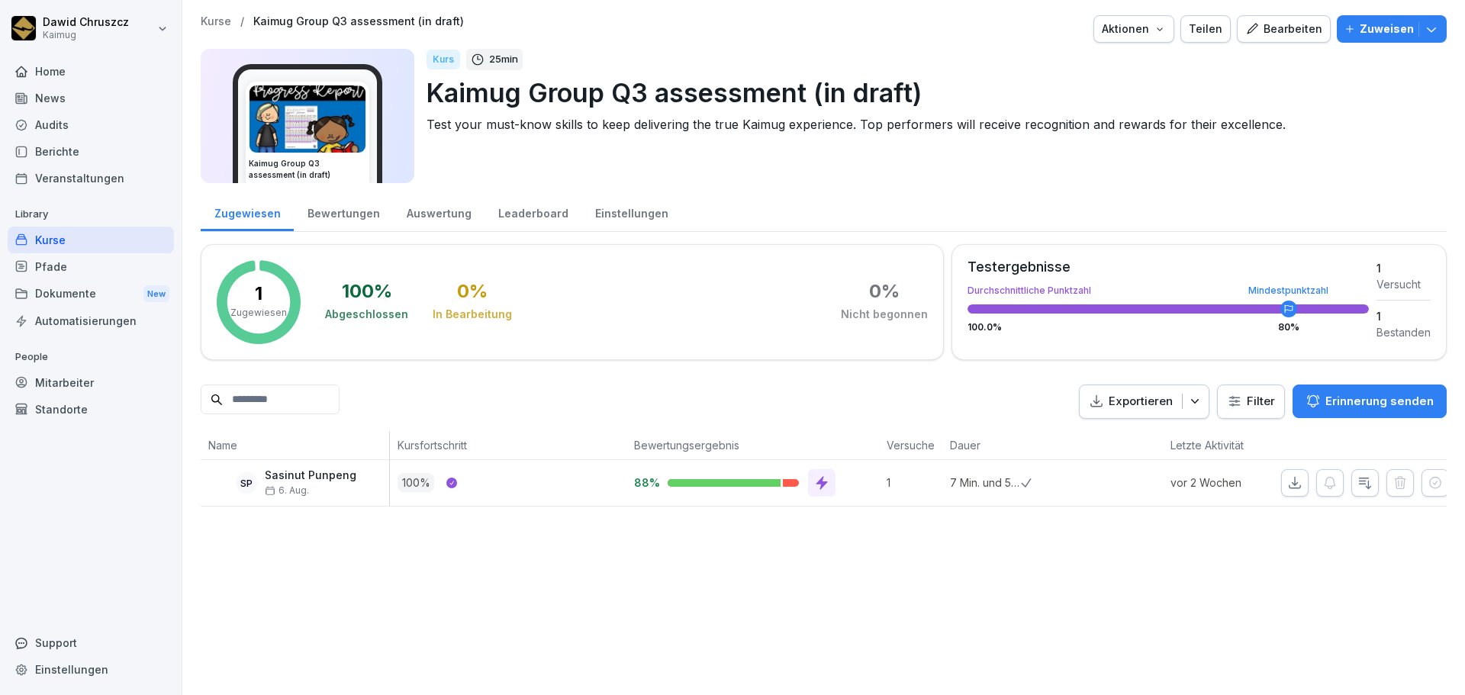
click at [801, 613] on div "Kurse / Kaimug Group Q3 assessment (in draft) Aktionen Teilen Bearbeiten Zuweis…" at bounding box center [823, 347] width 1282 height 695
click at [60, 244] on div "Kurse" at bounding box center [91, 240] width 166 height 27
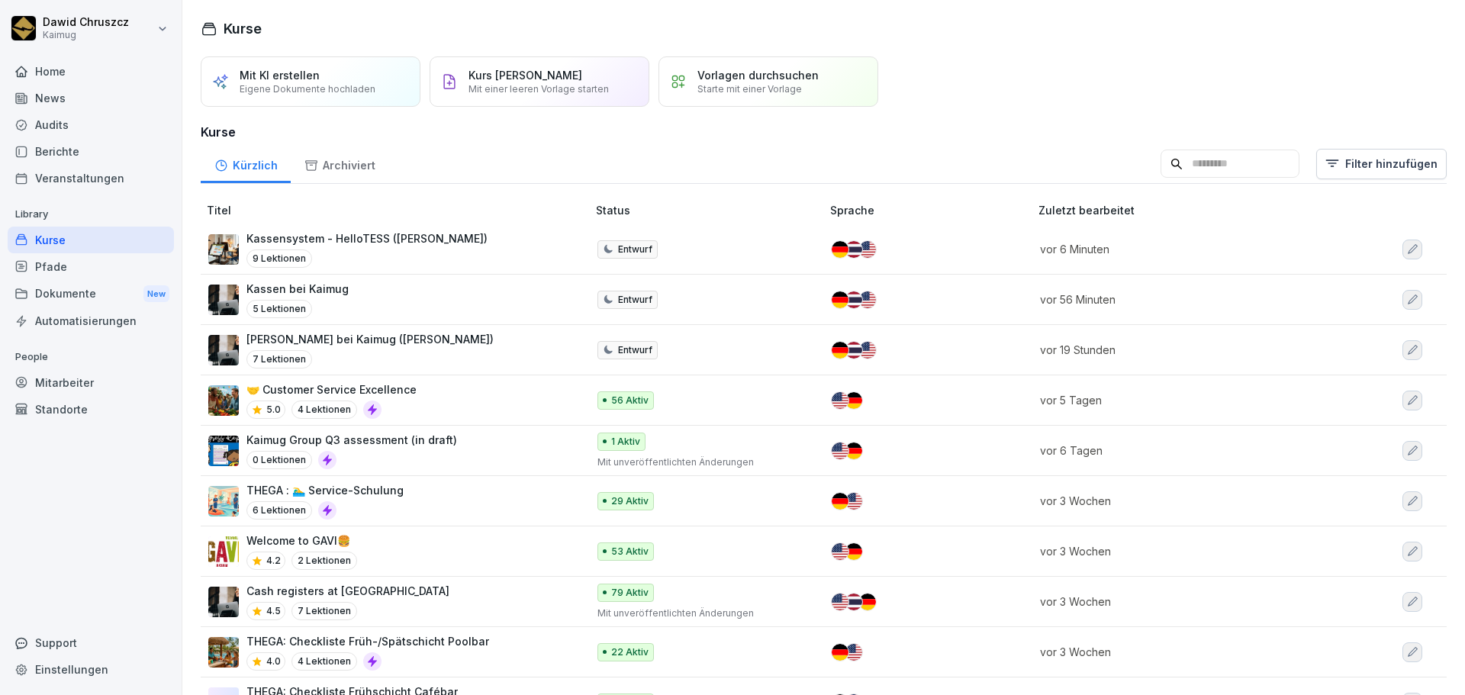
click at [1062, 88] on div "Mit KI erstellen Eigene Dokumente hochladen Kurs manuell erstellen Mit einer le…" at bounding box center [824, 81] width 1246 height 50
click at [1203, 45] on div "Kurse Mit KI erstellen Eigene Dokumente hochladen Kurs manuell erstellen Mit ei…" at bounding box center [823, 347] width 1282 height 695
